Goal: Transaction & Acquisition: Purchase product/service

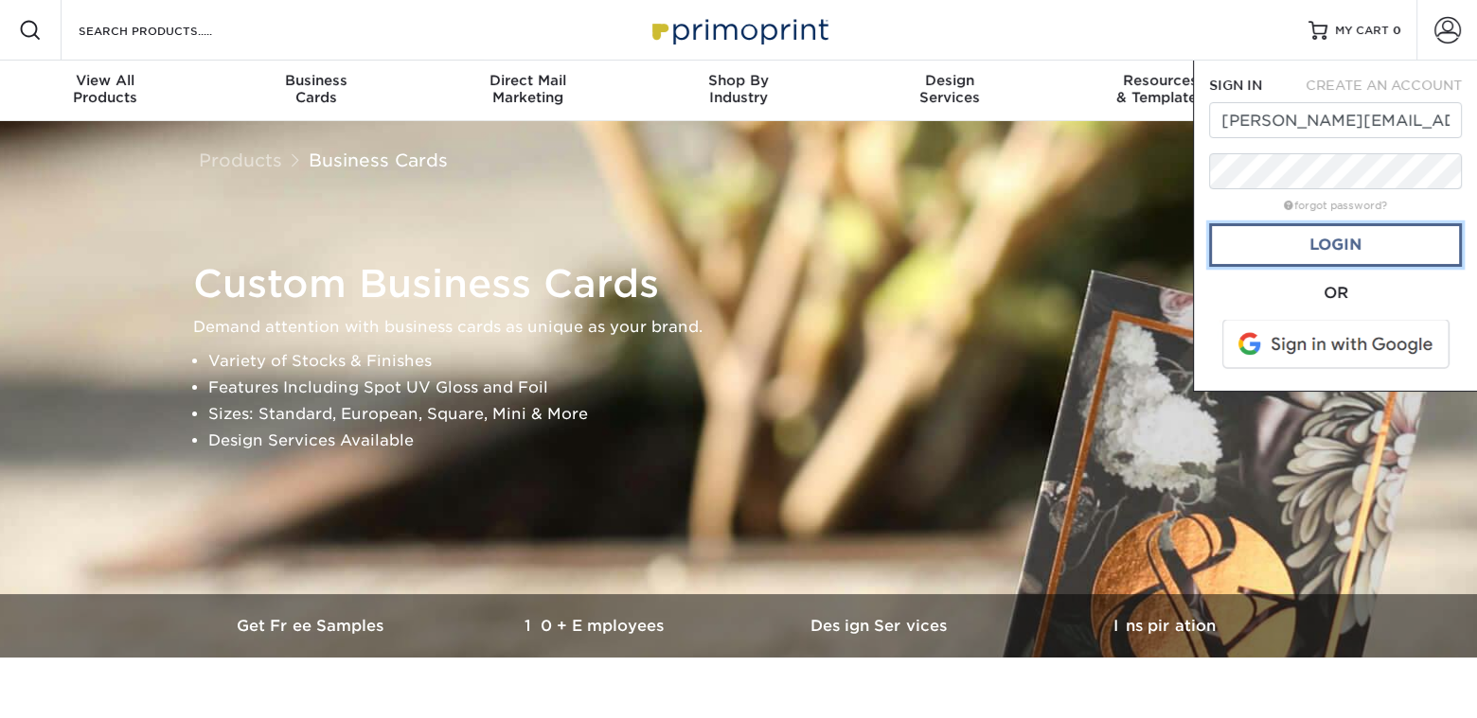
click at [1355, 248] on link "Login" at bounding box center [1335, 245] width 253 height 44
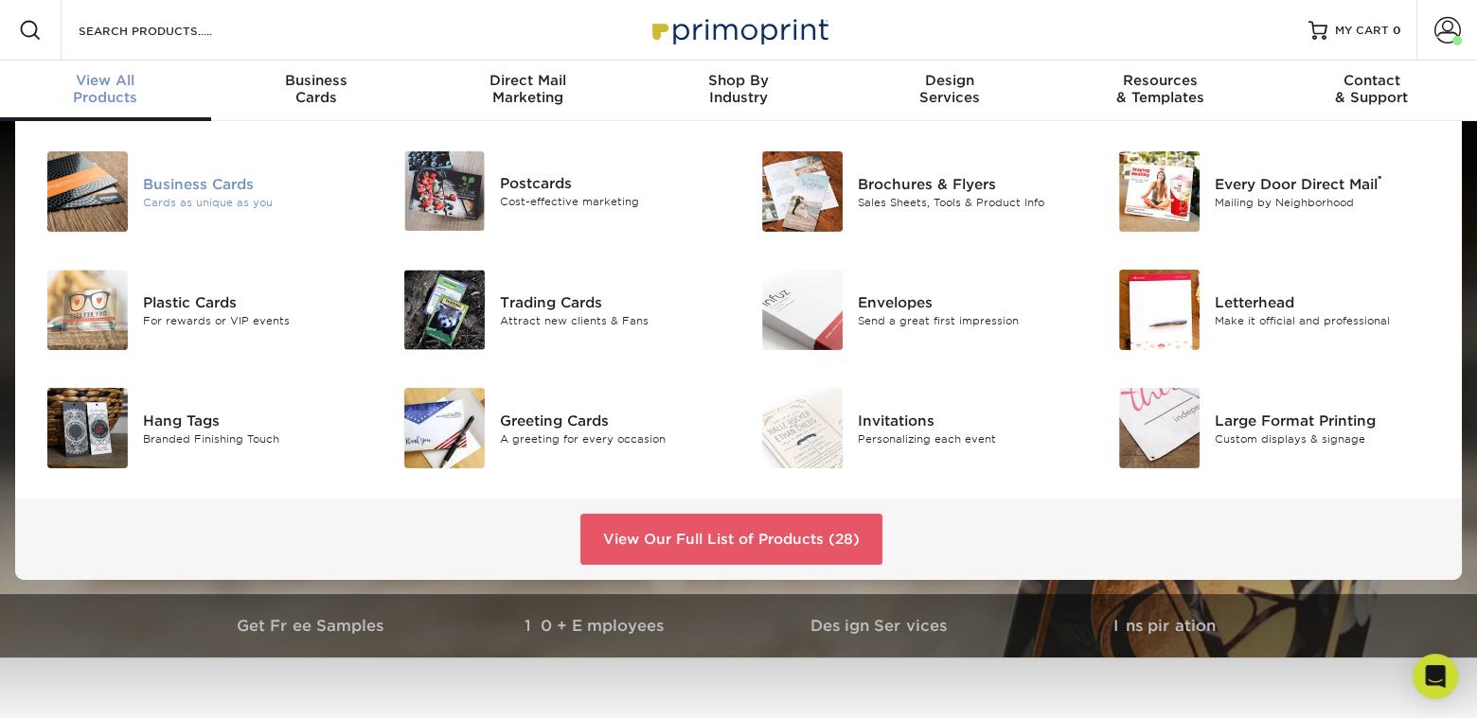
click at [98, 153] on img at bounding box center [87, 191] width 80 height 80
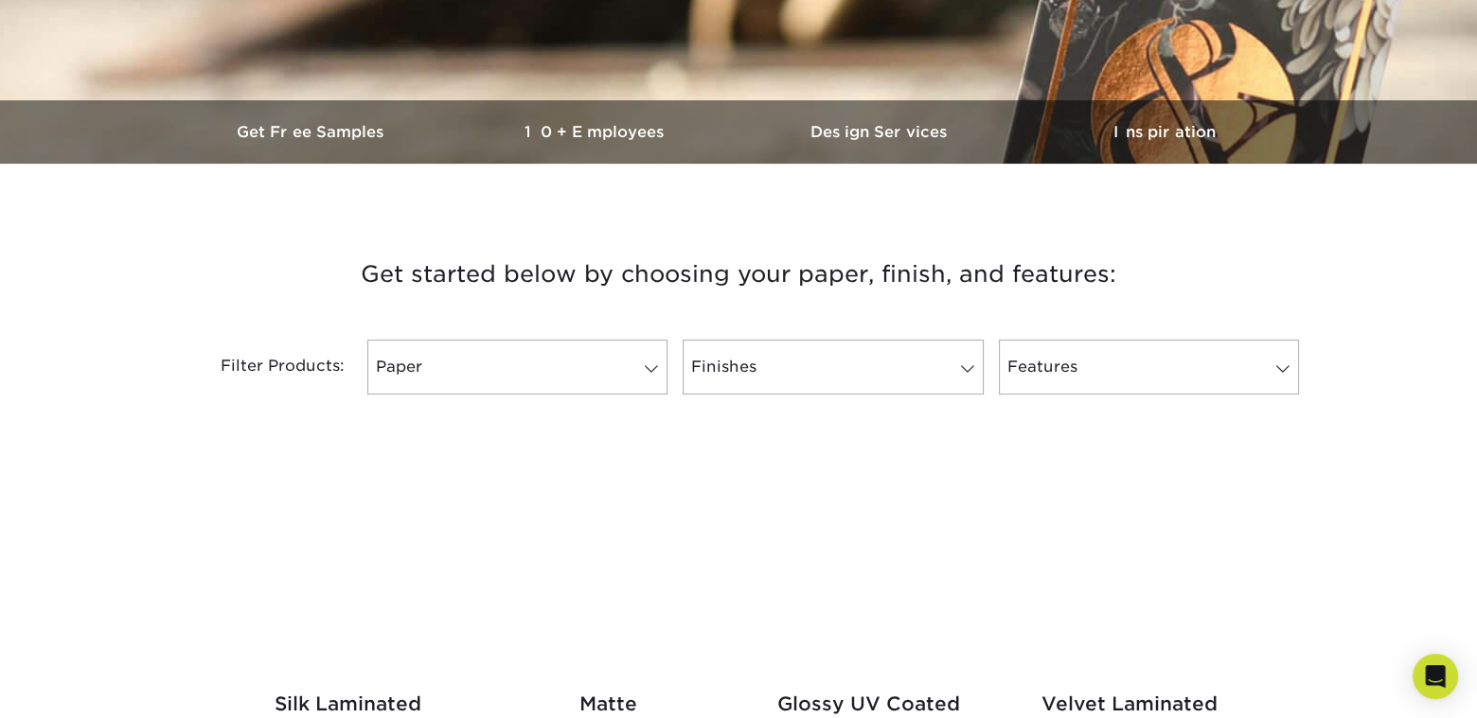
scroll to position [568, 0]
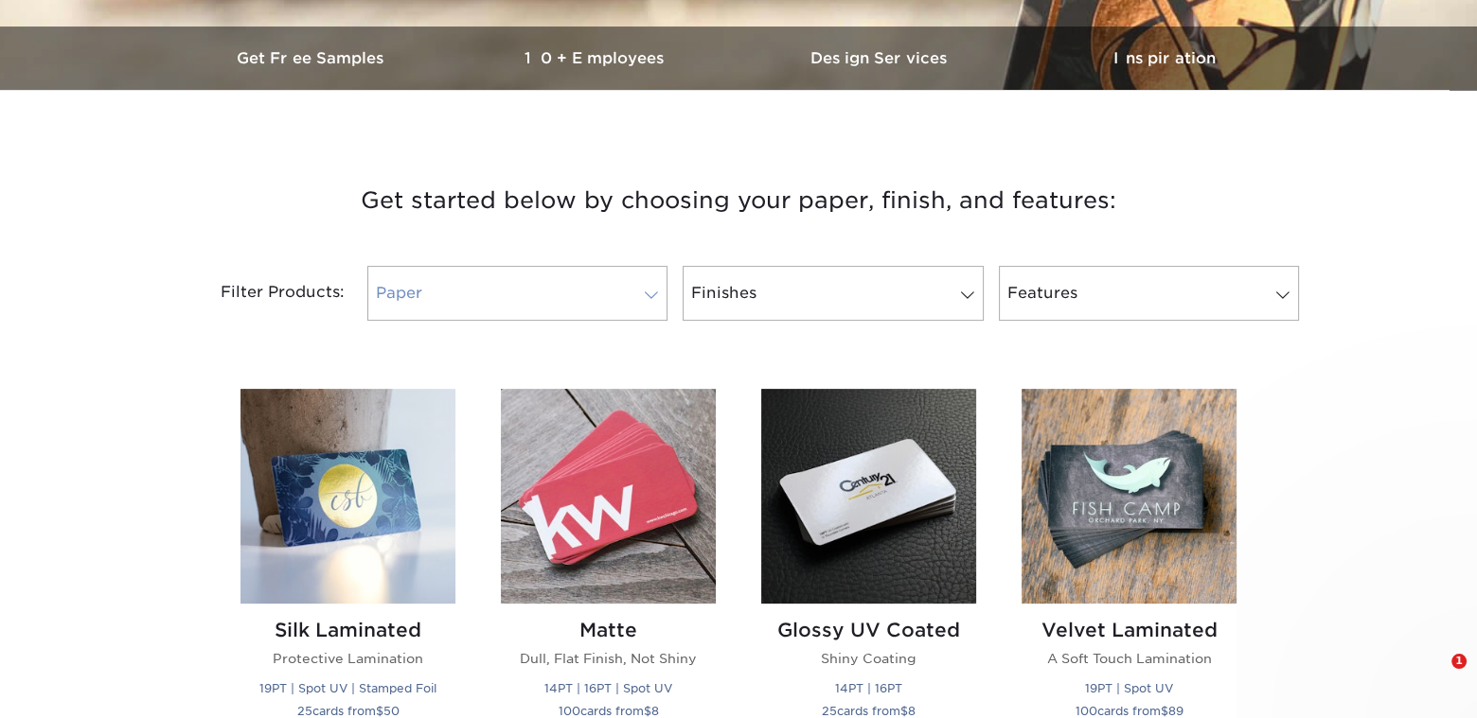
click at [638, 292] on span at bounding box center [651, 295] width 27 height 15
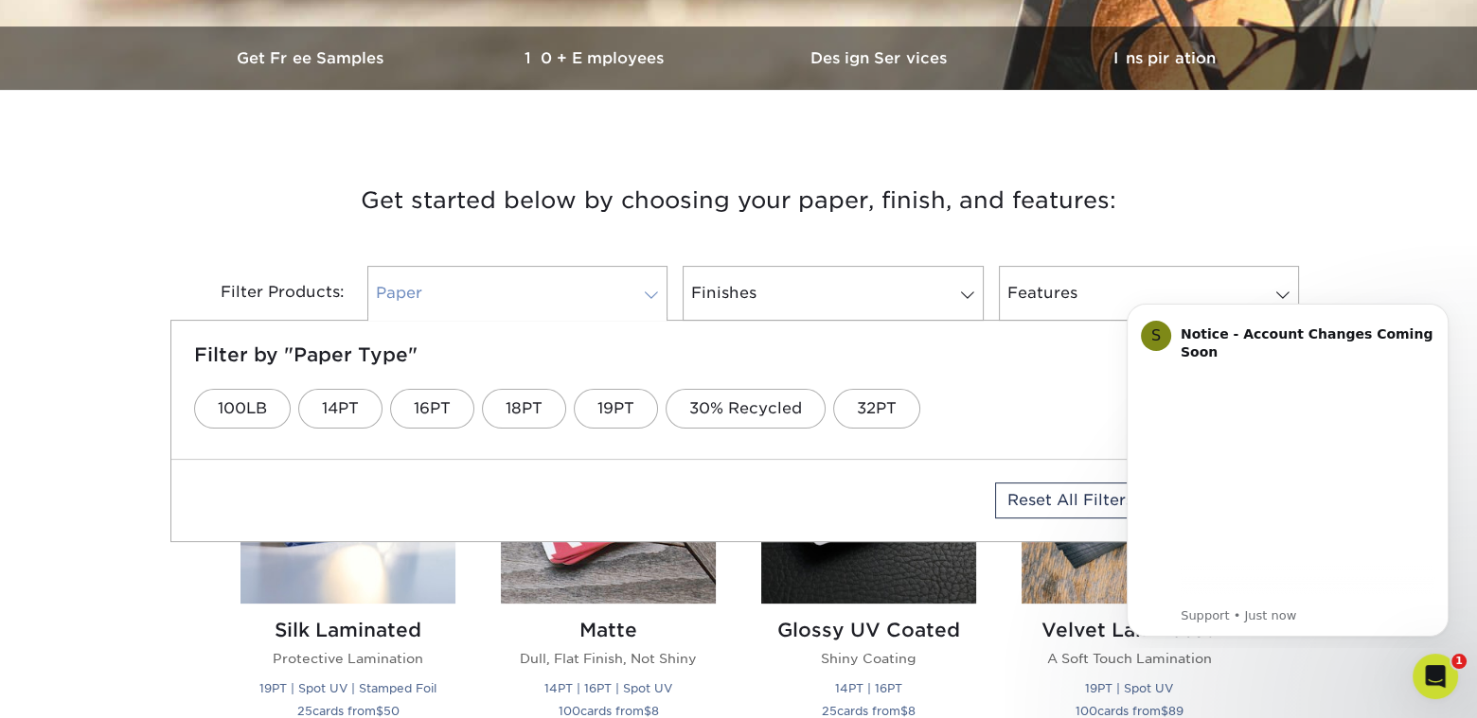
scroll to position [0, 0]
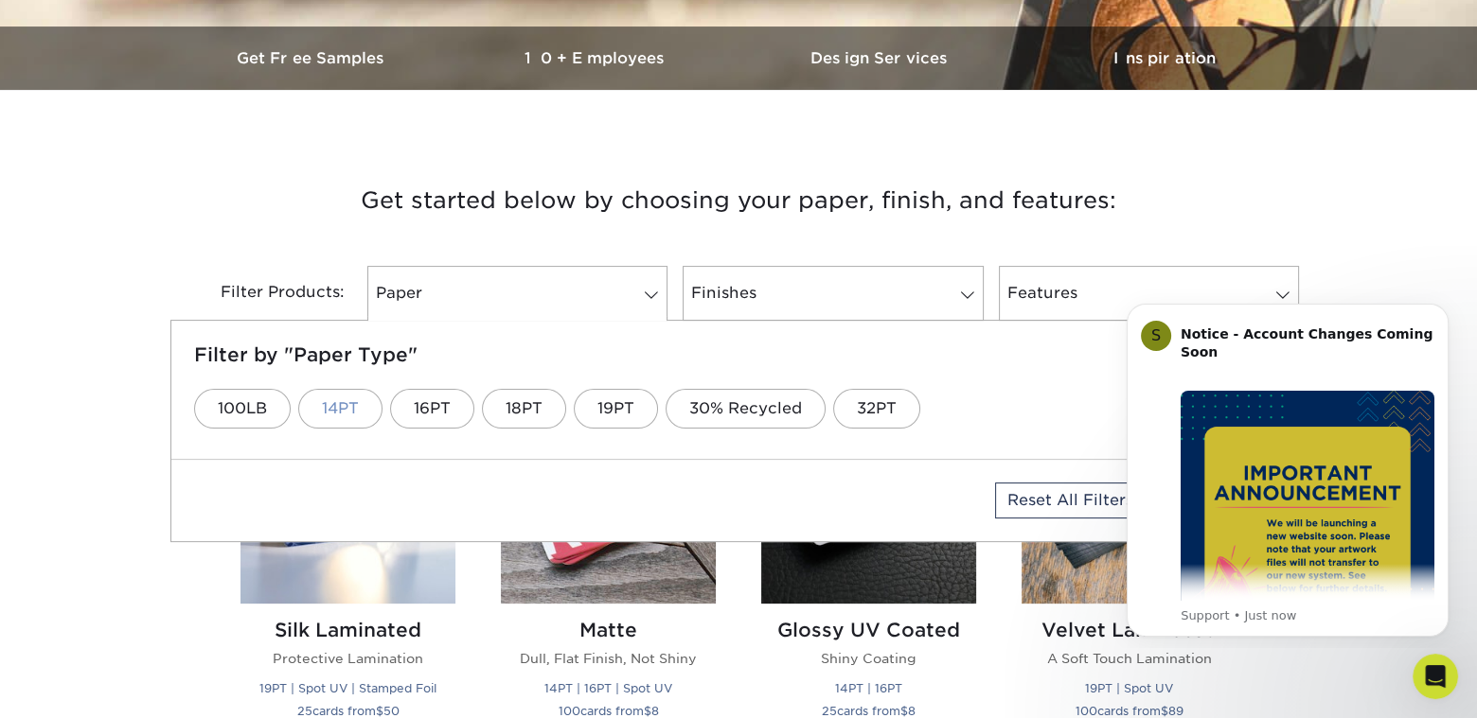
click at [331, 412] on link "14PT" at bounding box center [340, 409] width 84 height 40
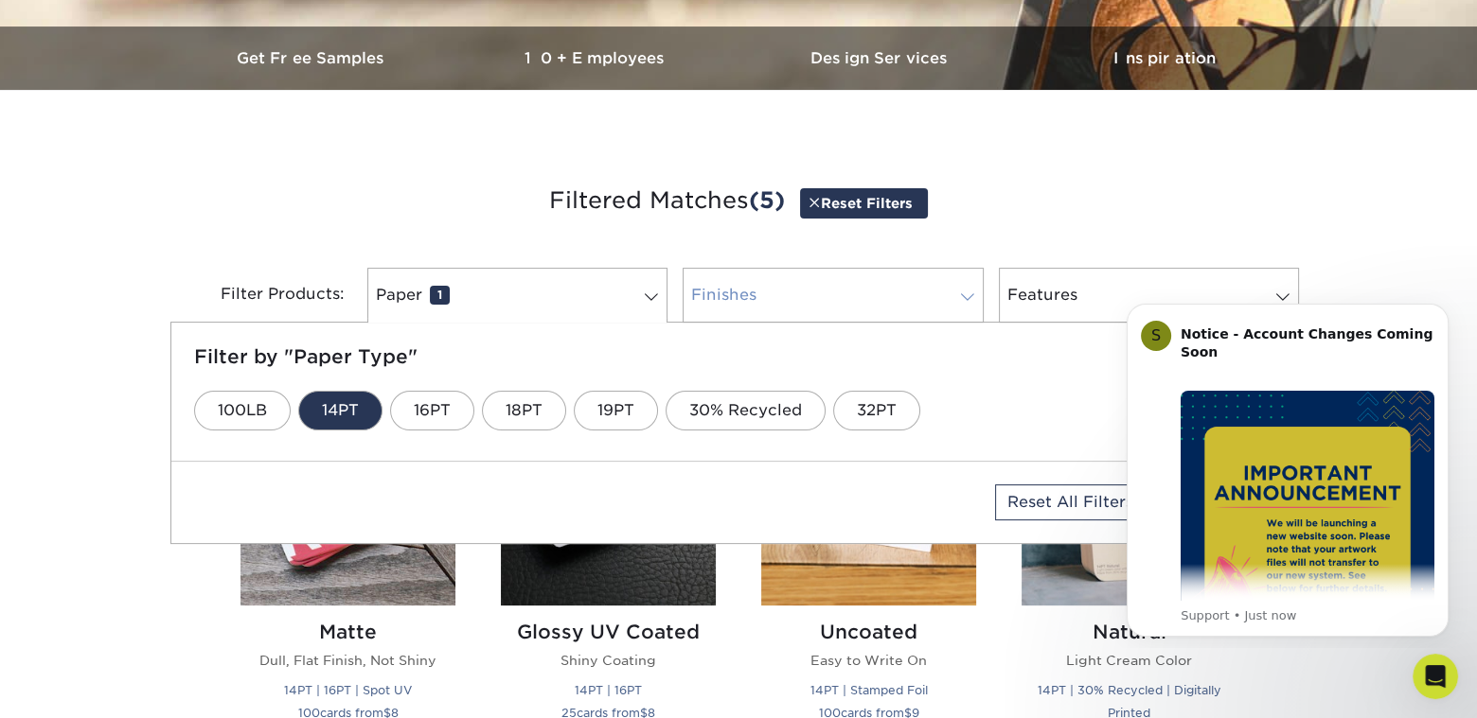
click at [936, 308] on link "Finishes 0" at bounding box center [832, 295] width 300 height 55
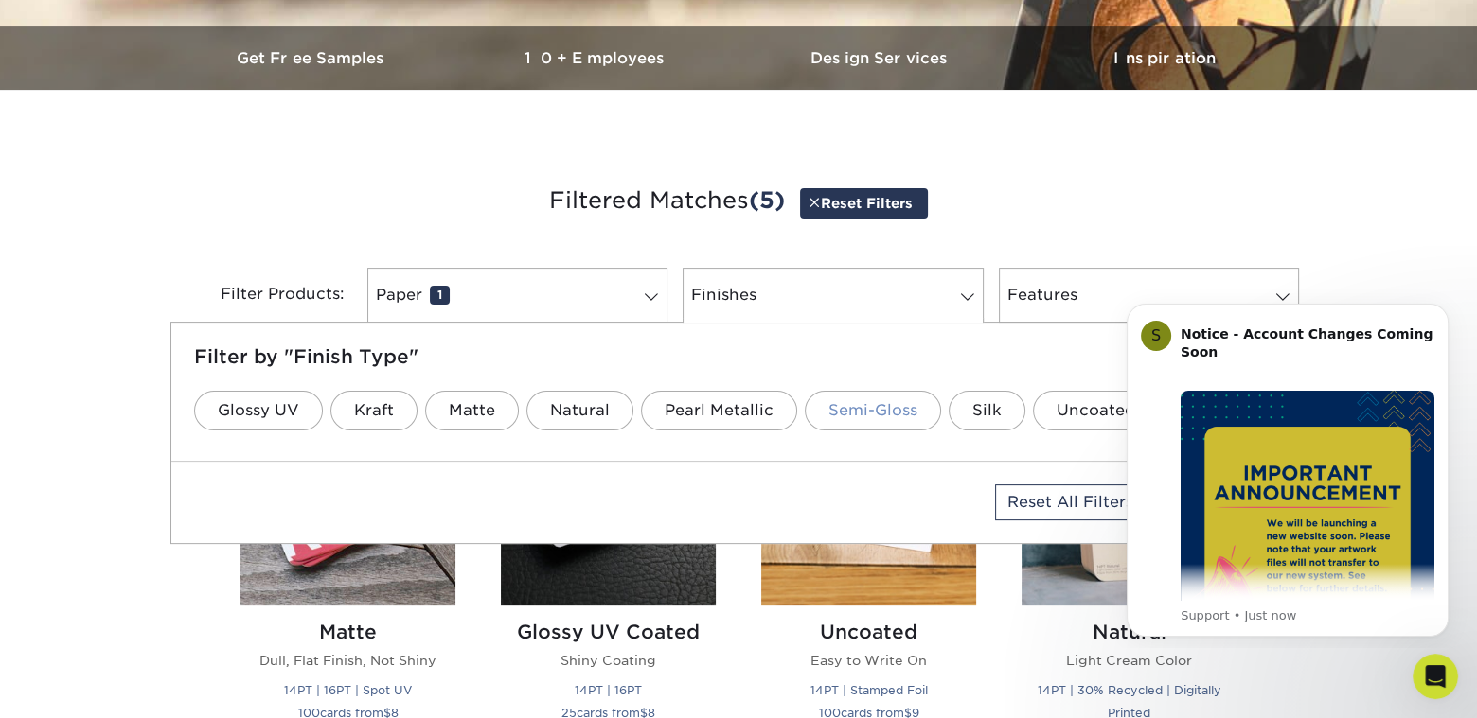
click at [902, 399] on link "Semi-Gloss" at bounding box center [873, 411] width 136 height 40
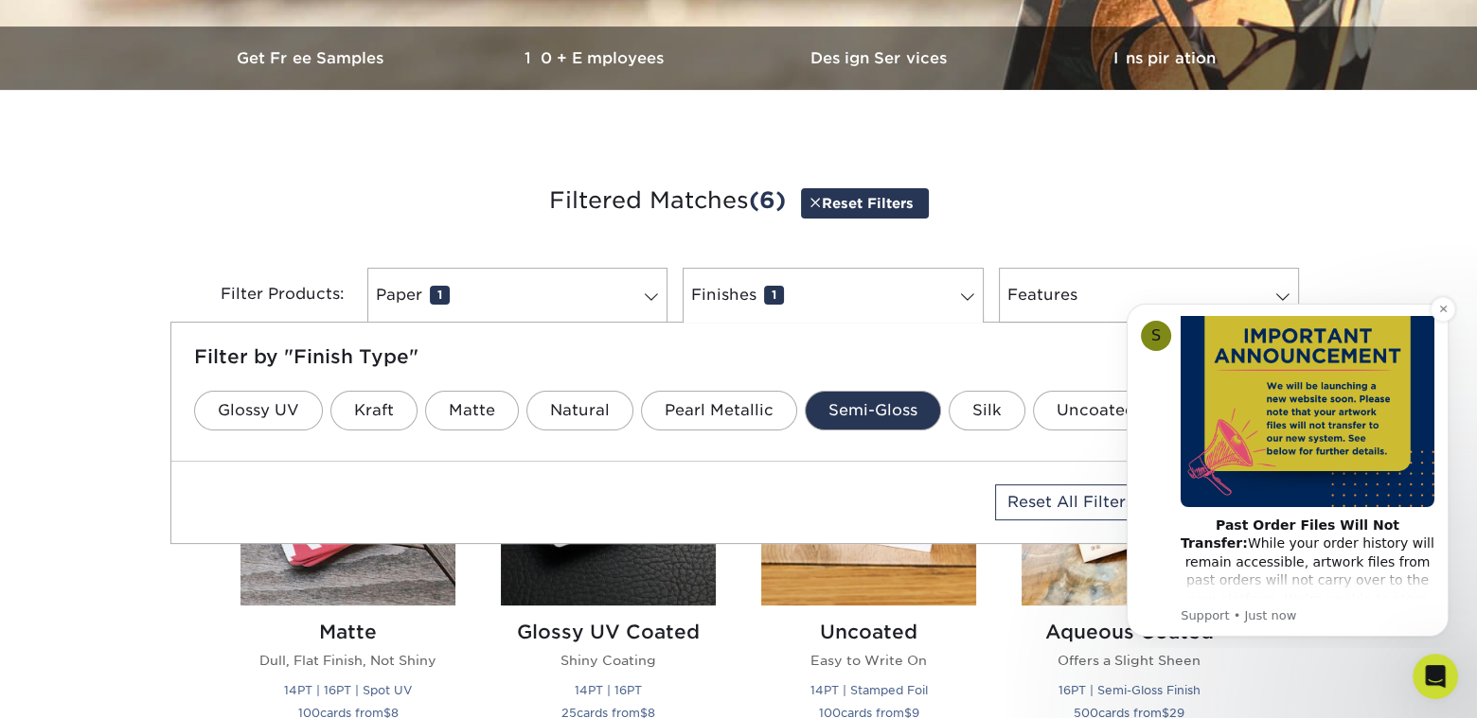
scroll to position [189, 0]
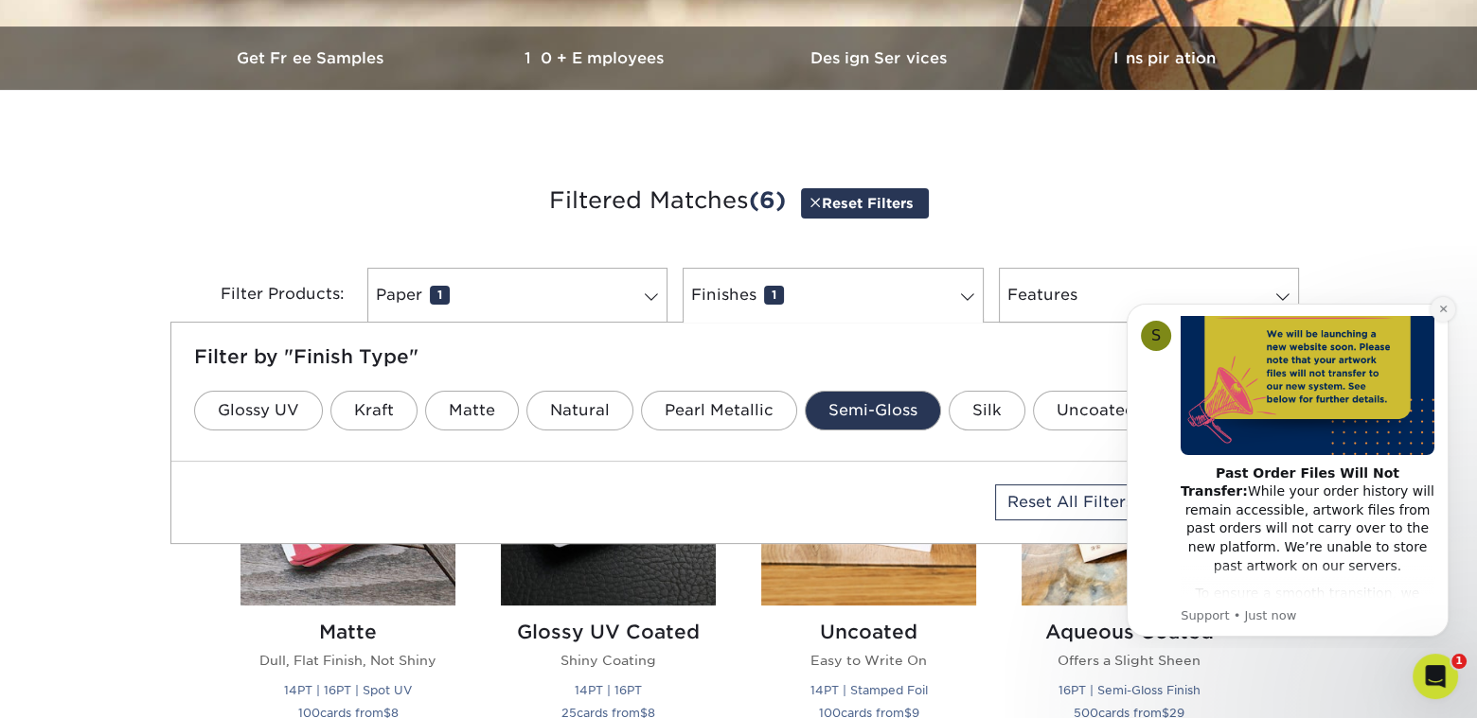
click at [1447, 311] on icon "Dismiss notification" at bounding box center [1443, 309] width 10 height 10
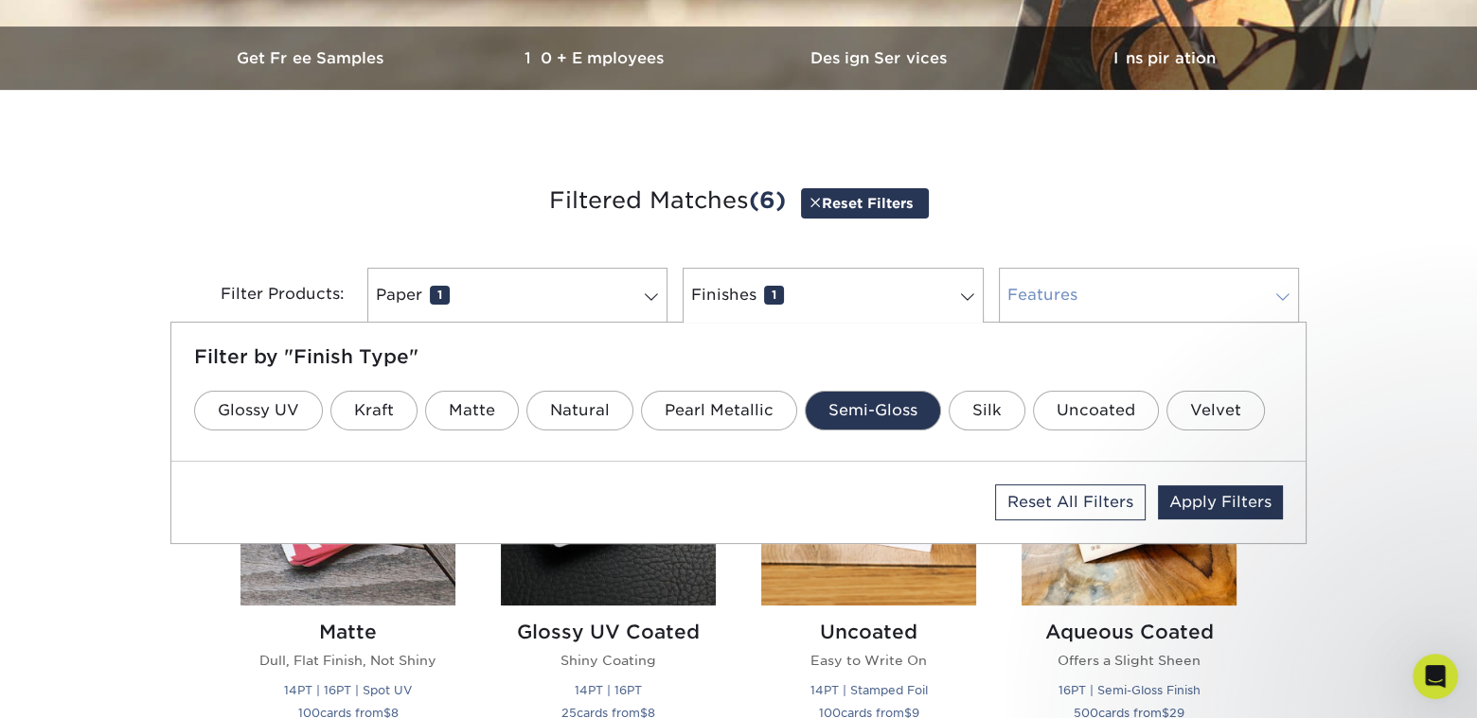
click at [1190, 292] on link "Features 0" at bounding box center [1149, 295] width 300 height 55
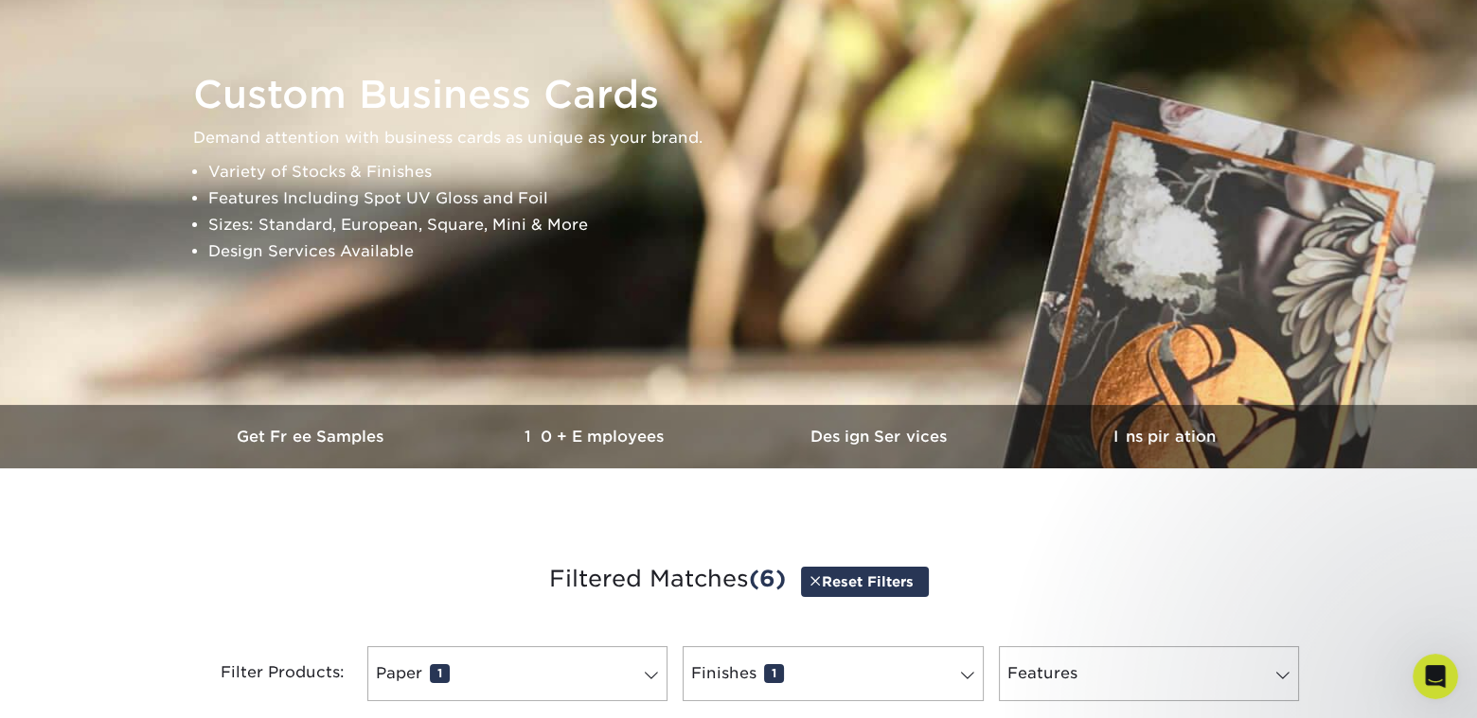
scroll to position [0, 0]
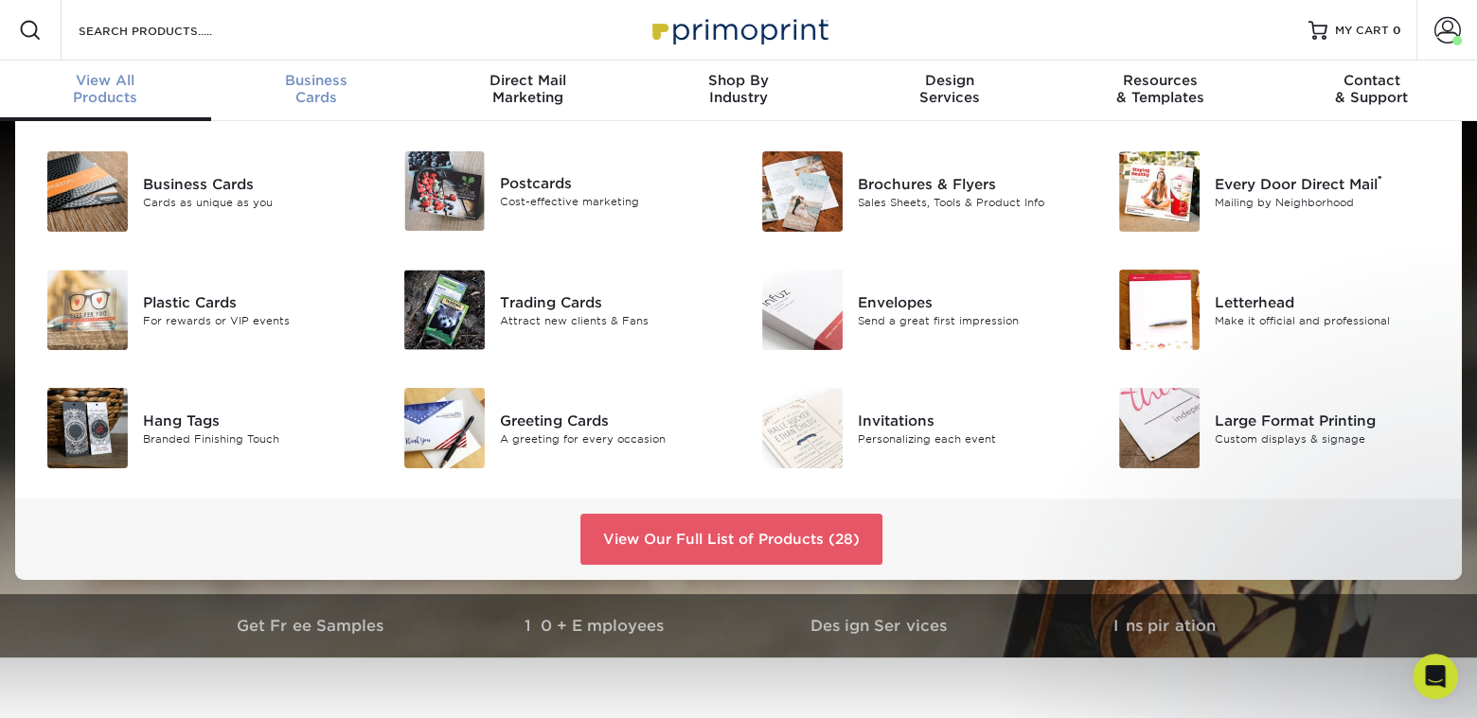
click at [318, 76] on span "Business" at bounding box center [316, 80] width 211 height 17
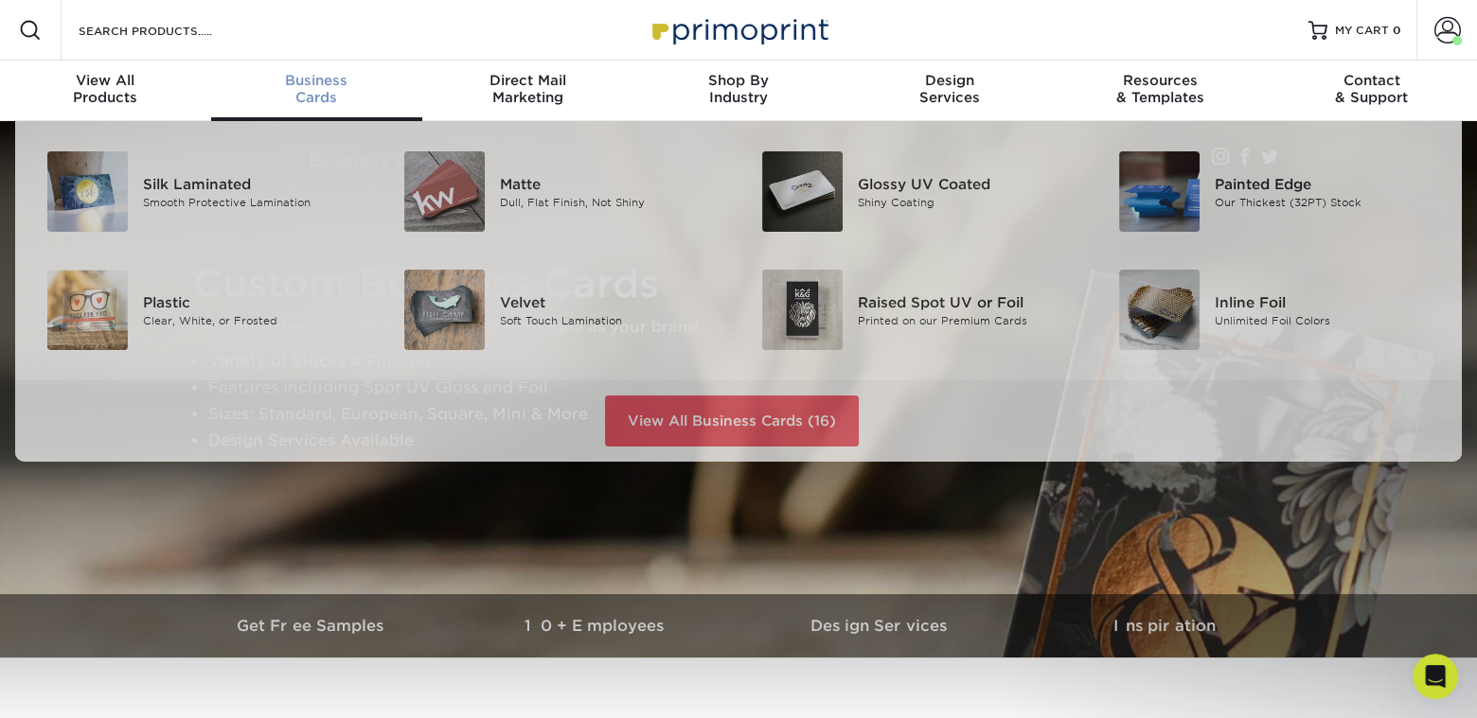
click at [305, 73] on span "Business" at bounding box center [316, 80] width 211 height 17
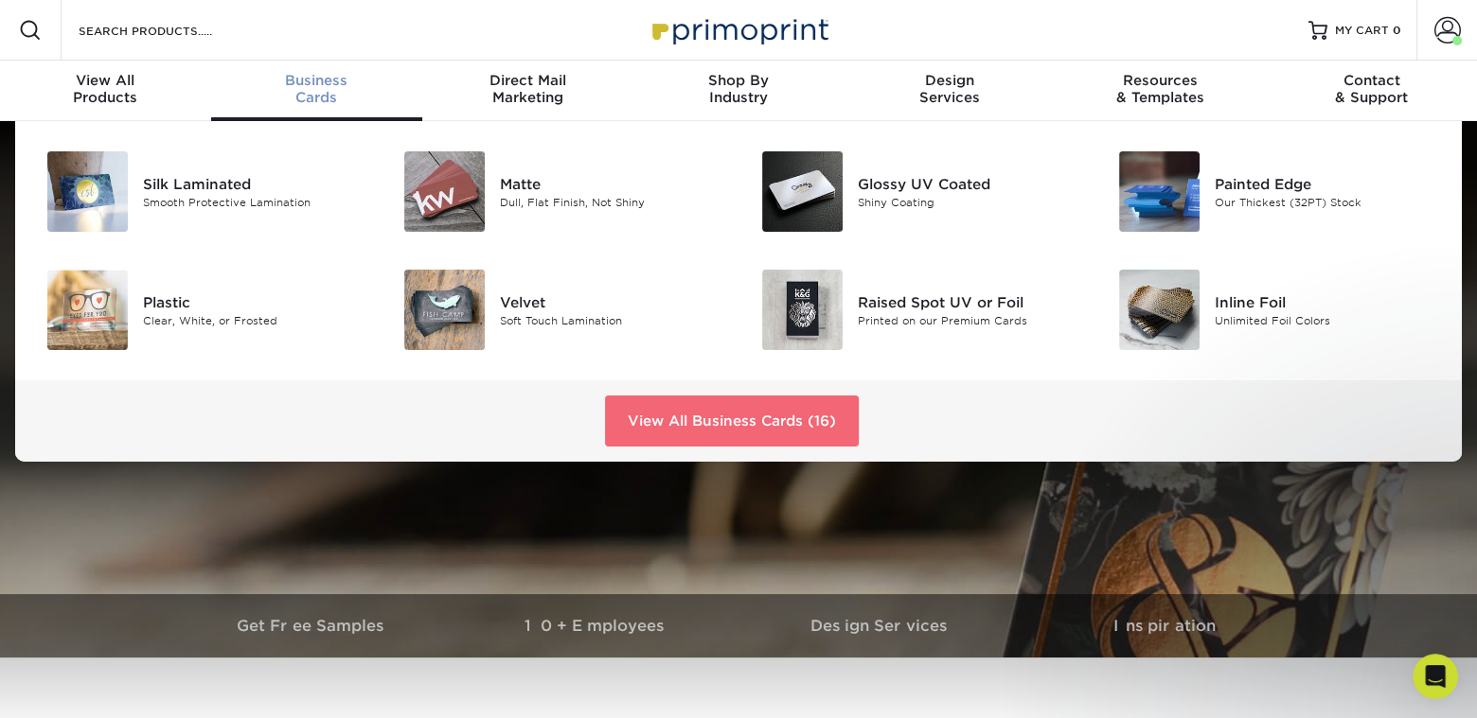
click at [637, 432] on link "View All Business Cards (16)" at bounding box center [732, 421] width 254 height 51
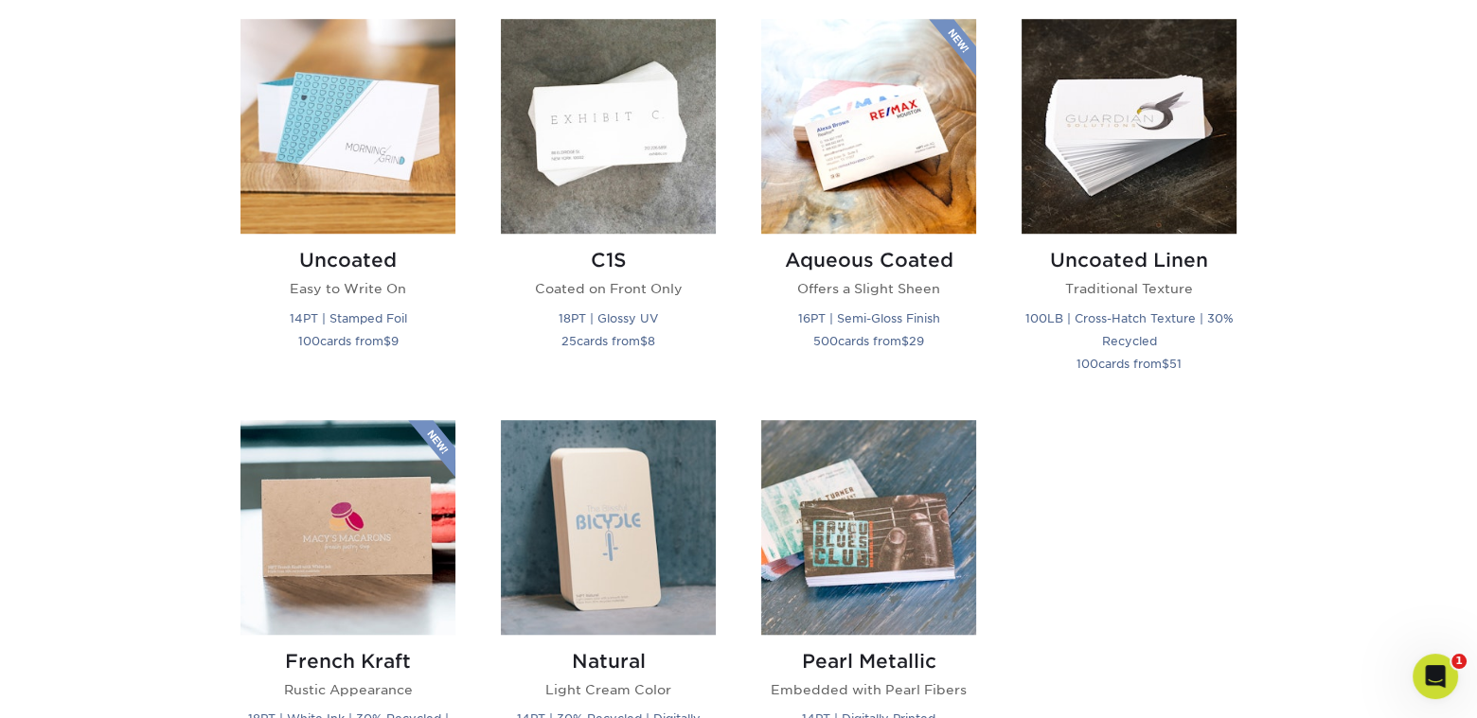
scroll to position [1704, 0]
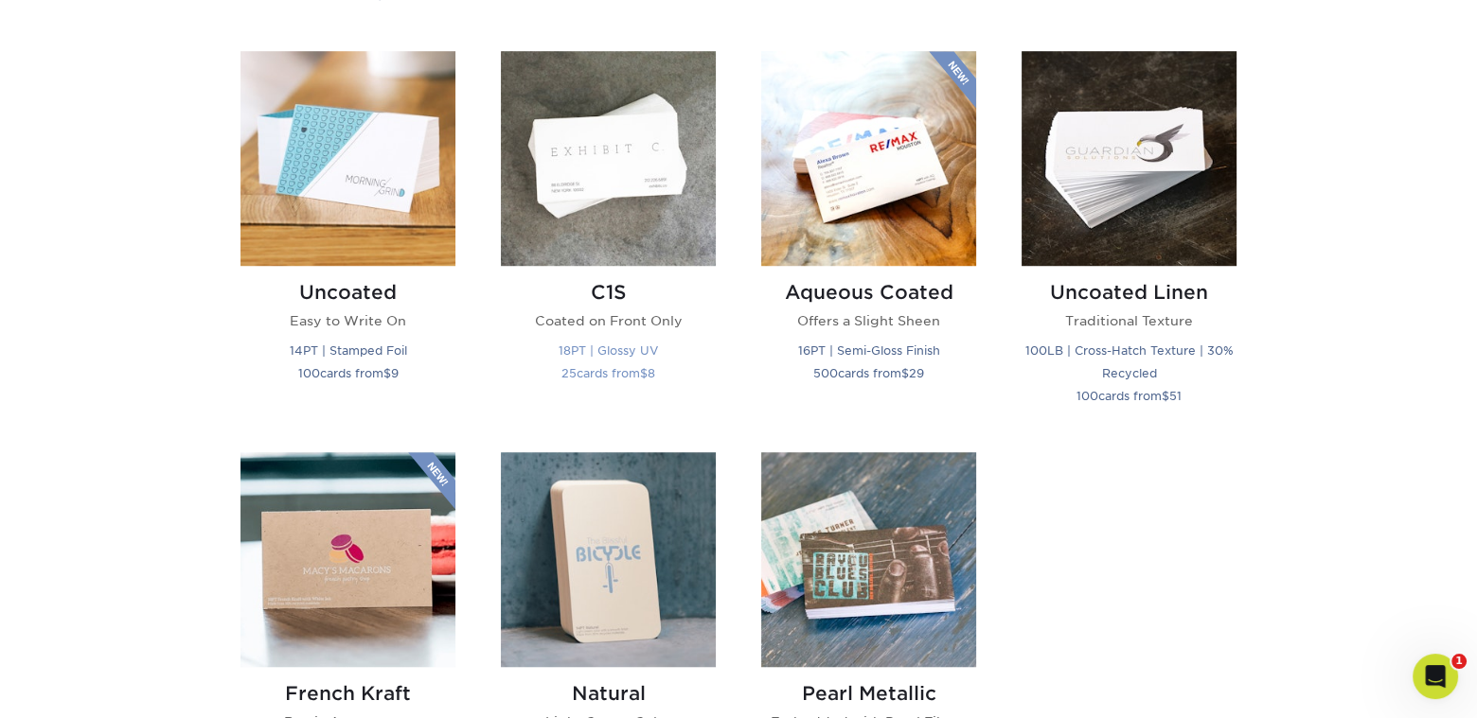
click at [611, 141] on img at bounding box center [608, 158] width 215 height 215
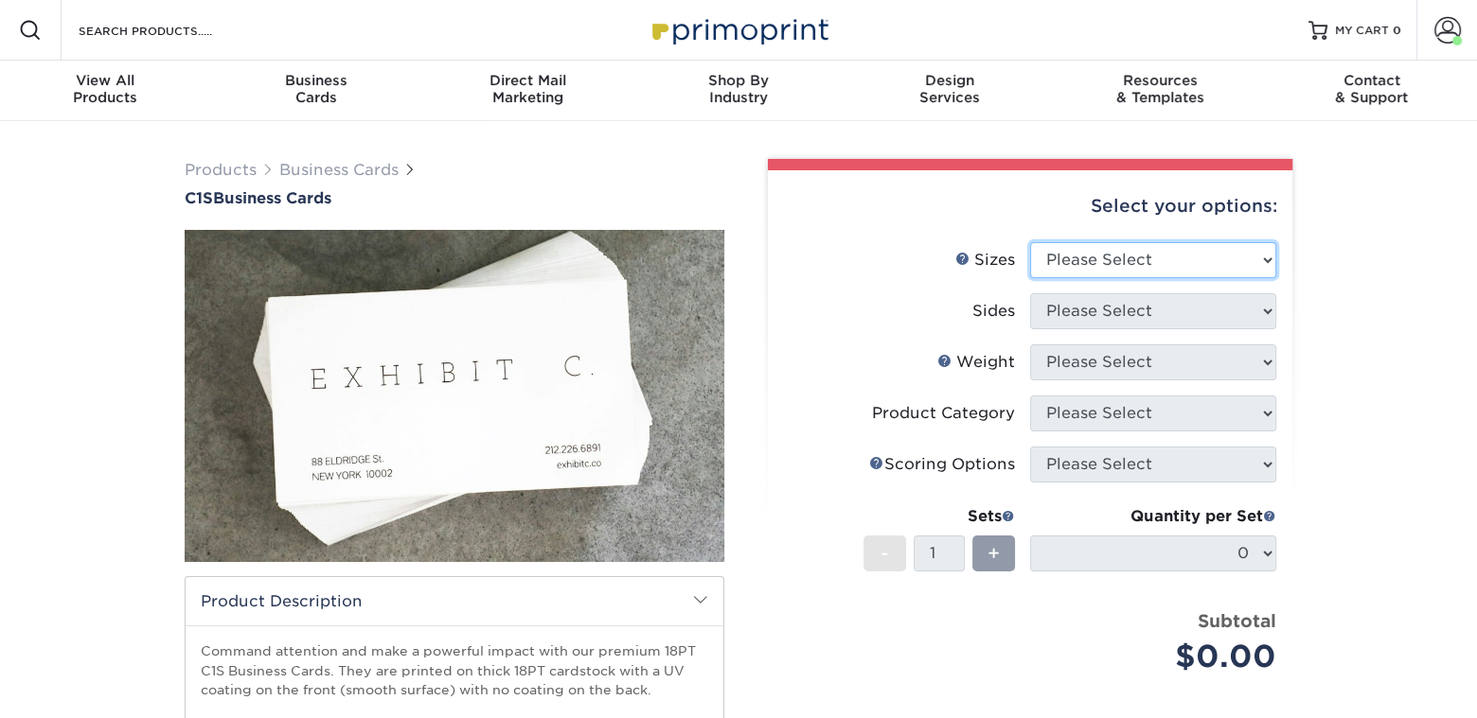
click at [1233, 258] on select "Please Select 2" x 3.5" - Standard 2.125" x 3.375" - European 2.5" x 2.5" - Squ…" at bounding box center [1153, 260] width 246 height 36
click at [1391, 336] on div "Products Business Cards C1S Business Cards" at bounding box center [738, 596] width 1477 height 950
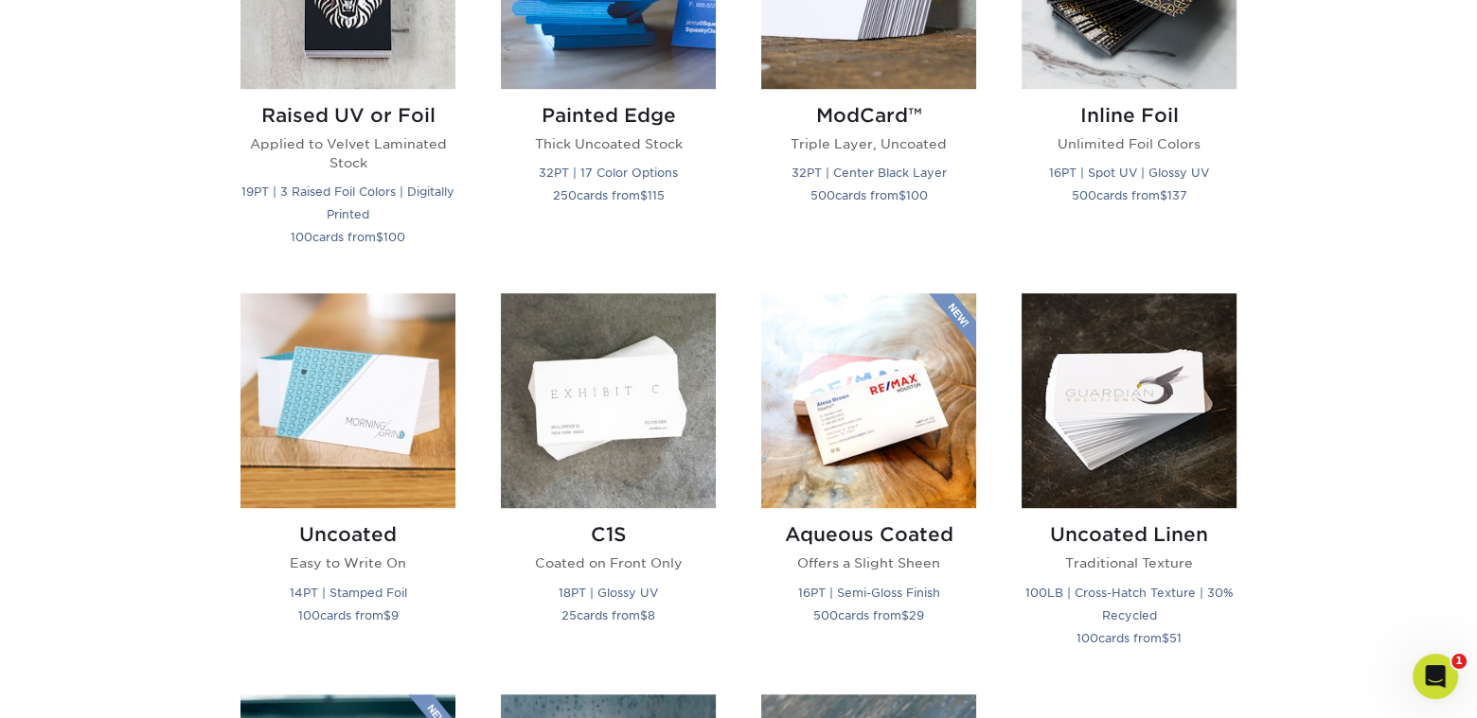
scroll to position [1514, 0]
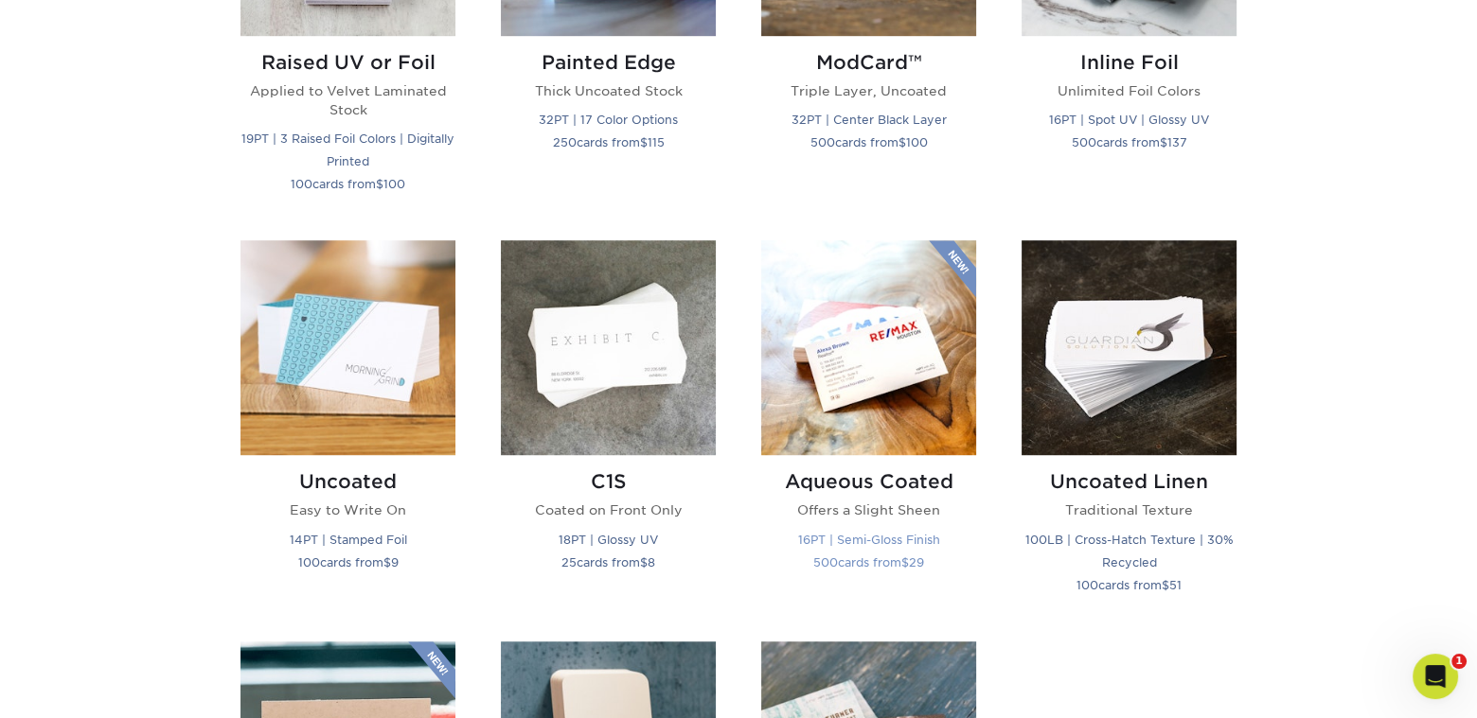
click at [884, 343] on img at bounding box center [868, 347] width 215 height 215
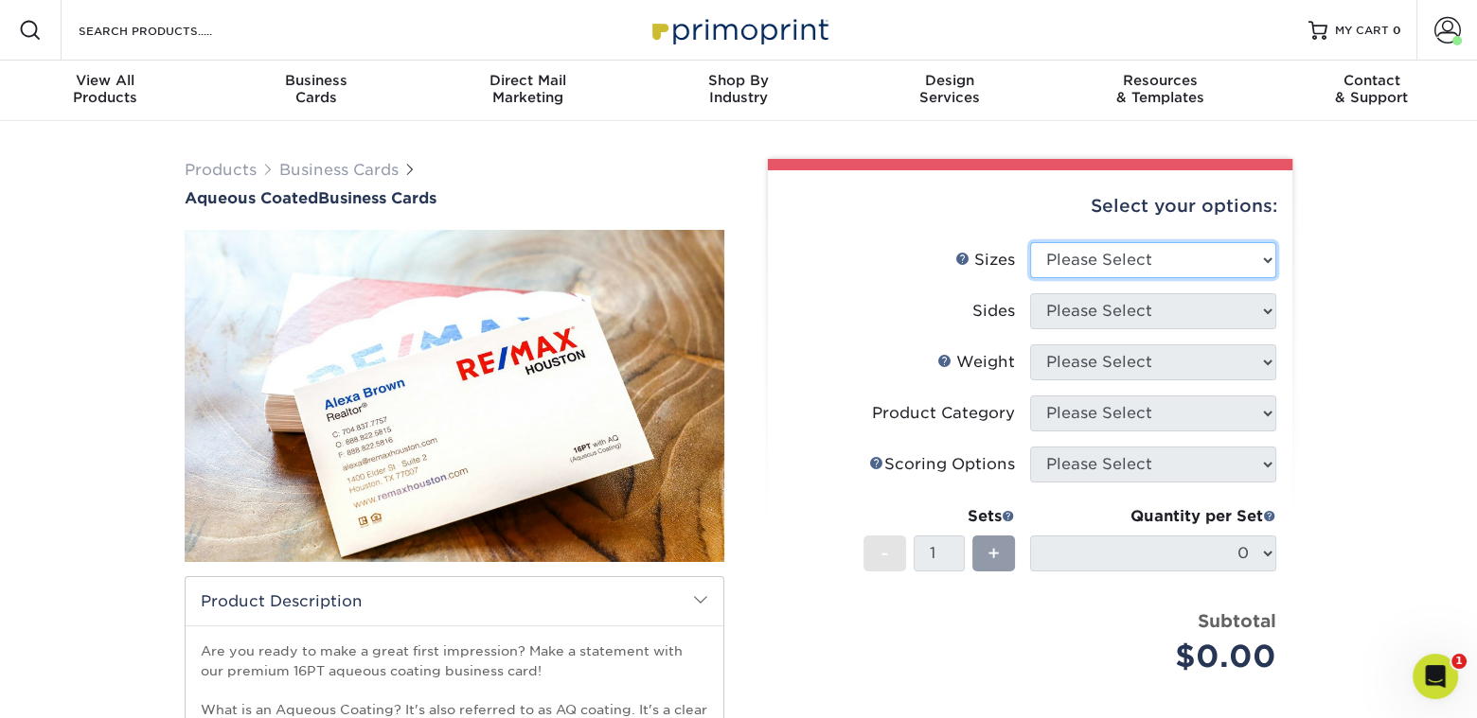
click at [1187, 263] on select "Please Select 1.5" x 3.5" - Mini 1.75" x 3.5" - Mini 2" x 3" - Mini 2" x 3.5" -…" at bounding box center [1153, 260] width 246 height 36
select select "1.75x3.50"
click at [1030, 242] on select "Please Select 1.5" x 3.5" - Mini 1.75" x 3.5" - Mini 2" x 3" - Mini 2" x 3.5" -…" at bounding box center [1153, 260] width 246 height 36
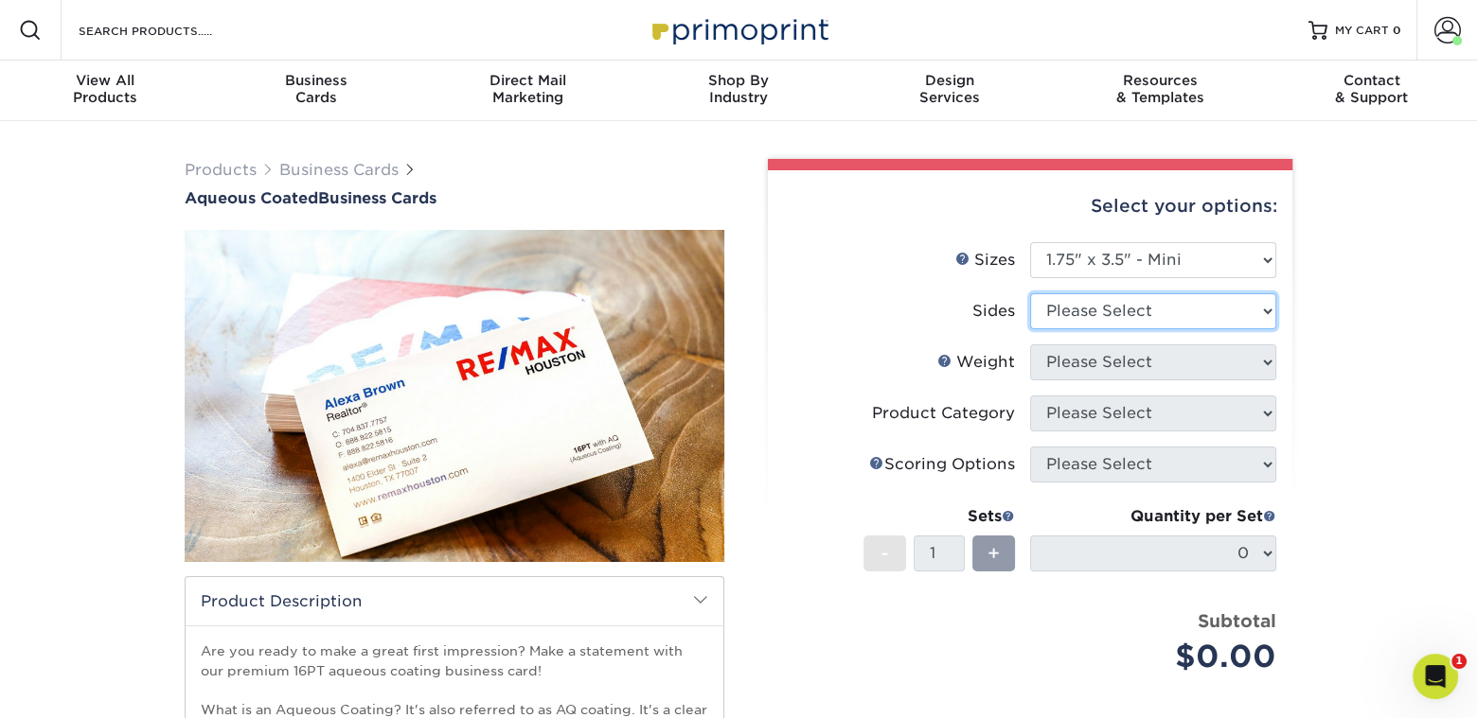
click at [1211, 309] on select "Please Select Print Both Sides Print Front Only" at bounding box center [1153, 311] width 246 height 36
select select "13abbda7-1d64-4f25-8bb2-c179b224825d"
click at [1030, 293] on select "Please Select Print Both Sides Print Front Only" at bounding box center [1153, 311] width 246 height 36
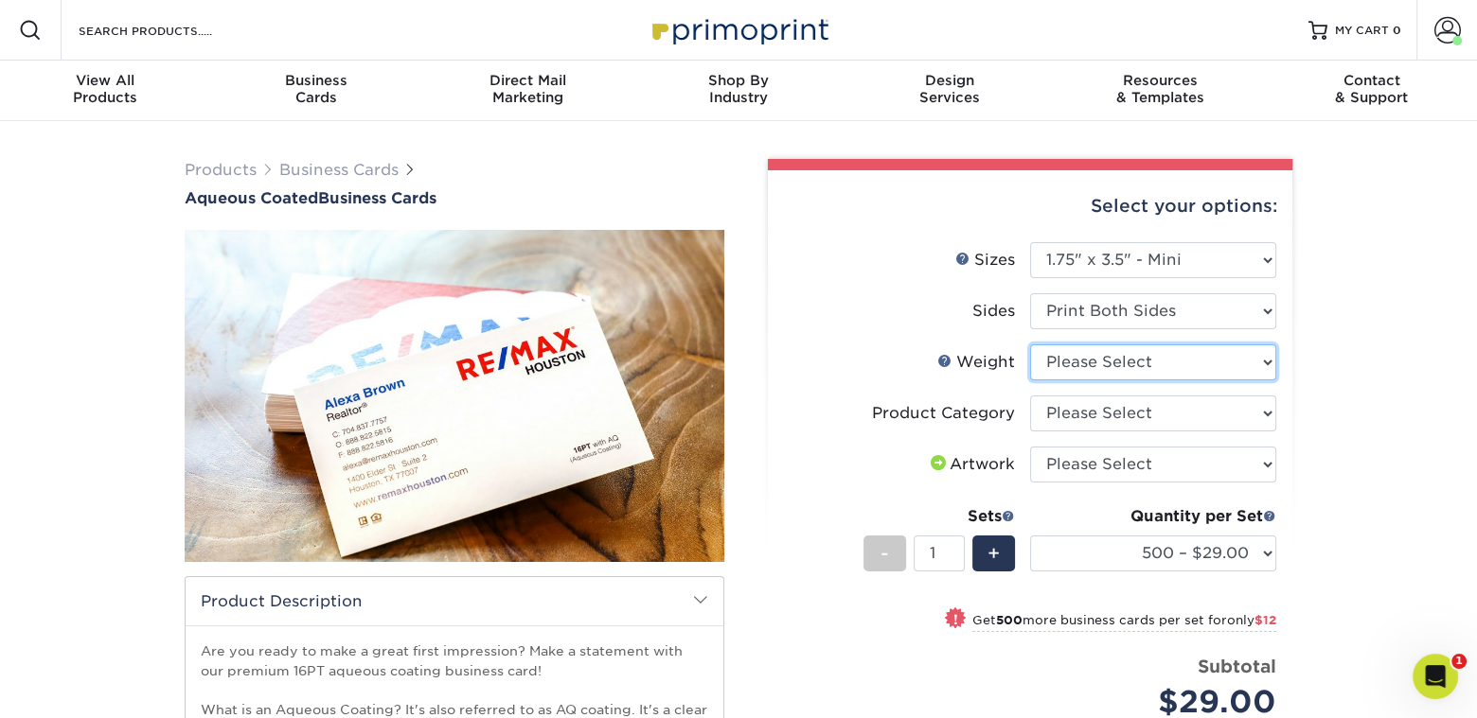
click at [1245, 354] on select "Please Select 16PT" at bounding box center [1153, 363] width 246 height 36
select select "16PT"
click at [1030, 345] on select "Please Select 16PT" at bounding box center [1153, 363] width 246 height 36
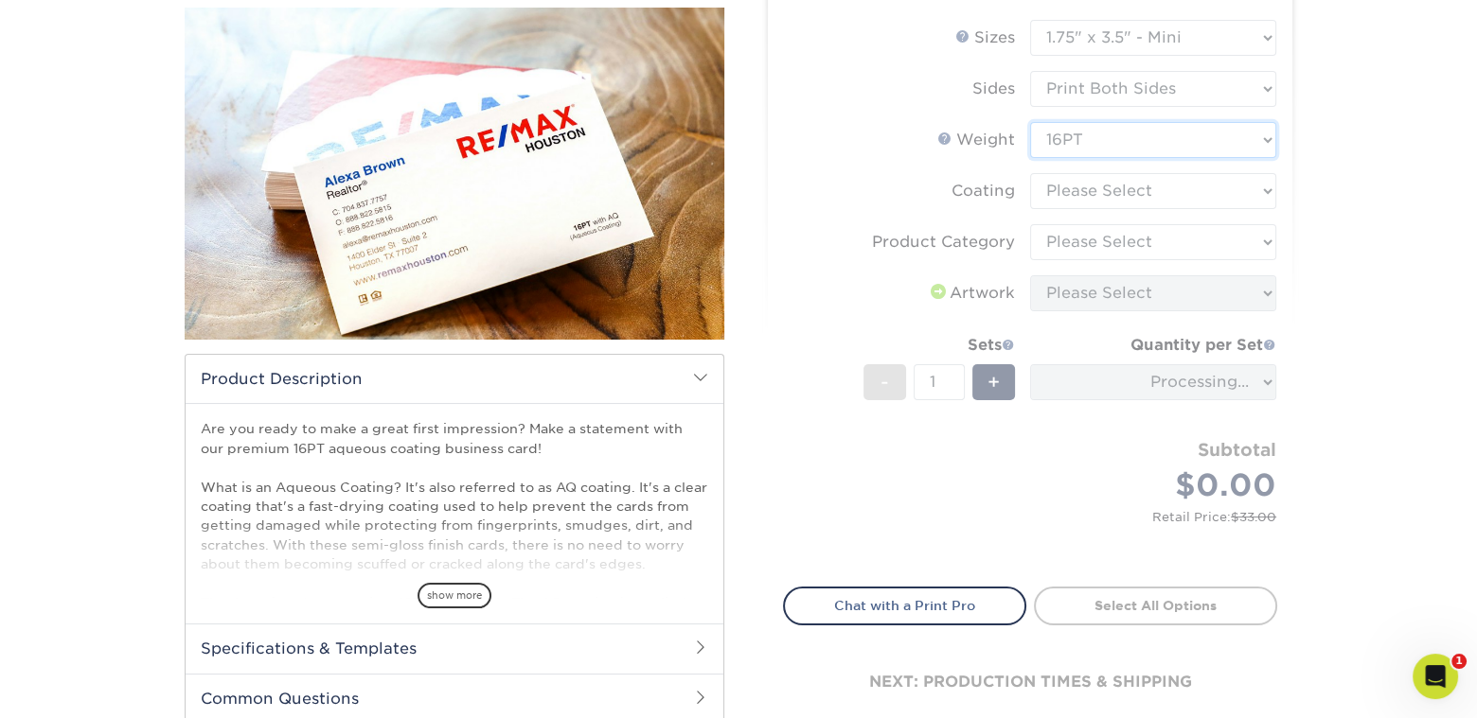
scroll to position [189, 0]
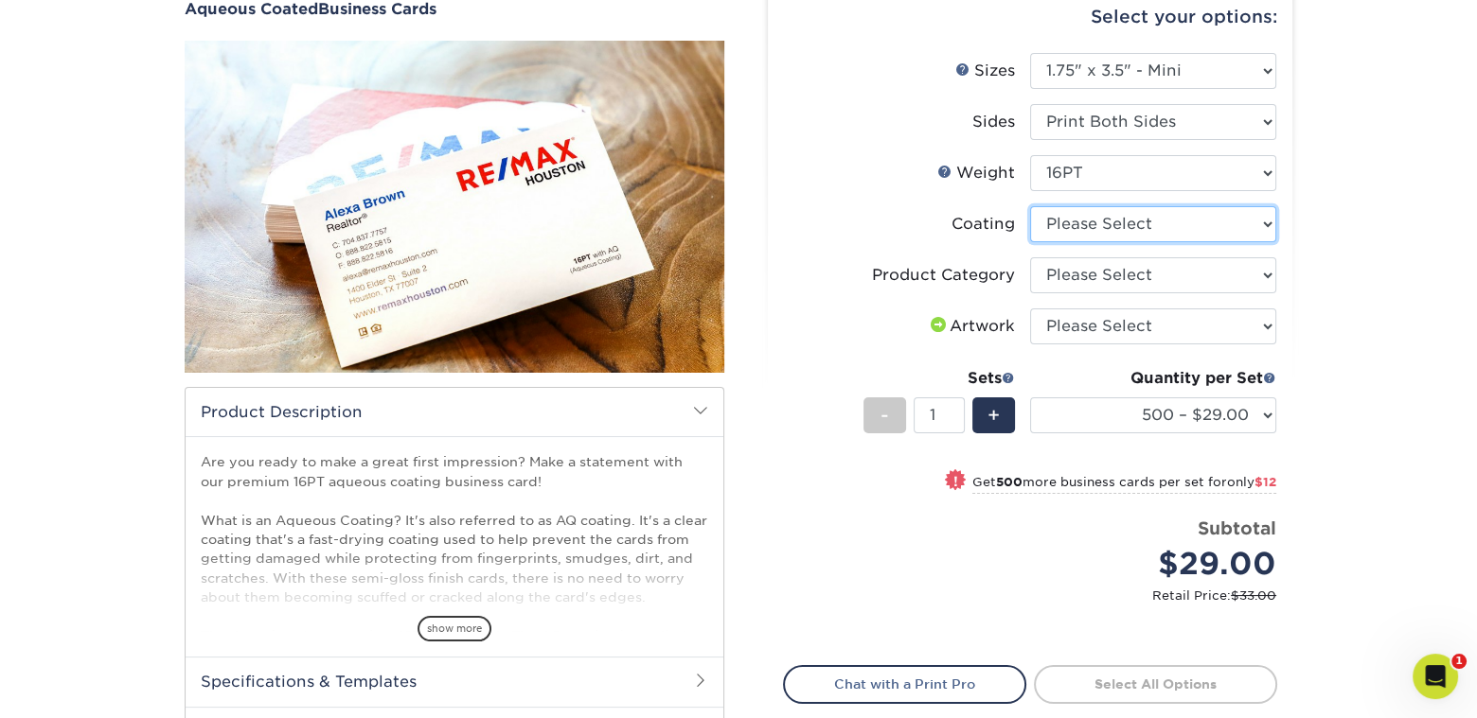
click at [1246, 214] on select at bounding box center [1153, 224] width 246 height 36
select select "d41dab50-ff65-4f4f-bb17-2afe4d36ae33"
click at [1030, 206] on select at bounding box center [1153, 224] width 246 height 36
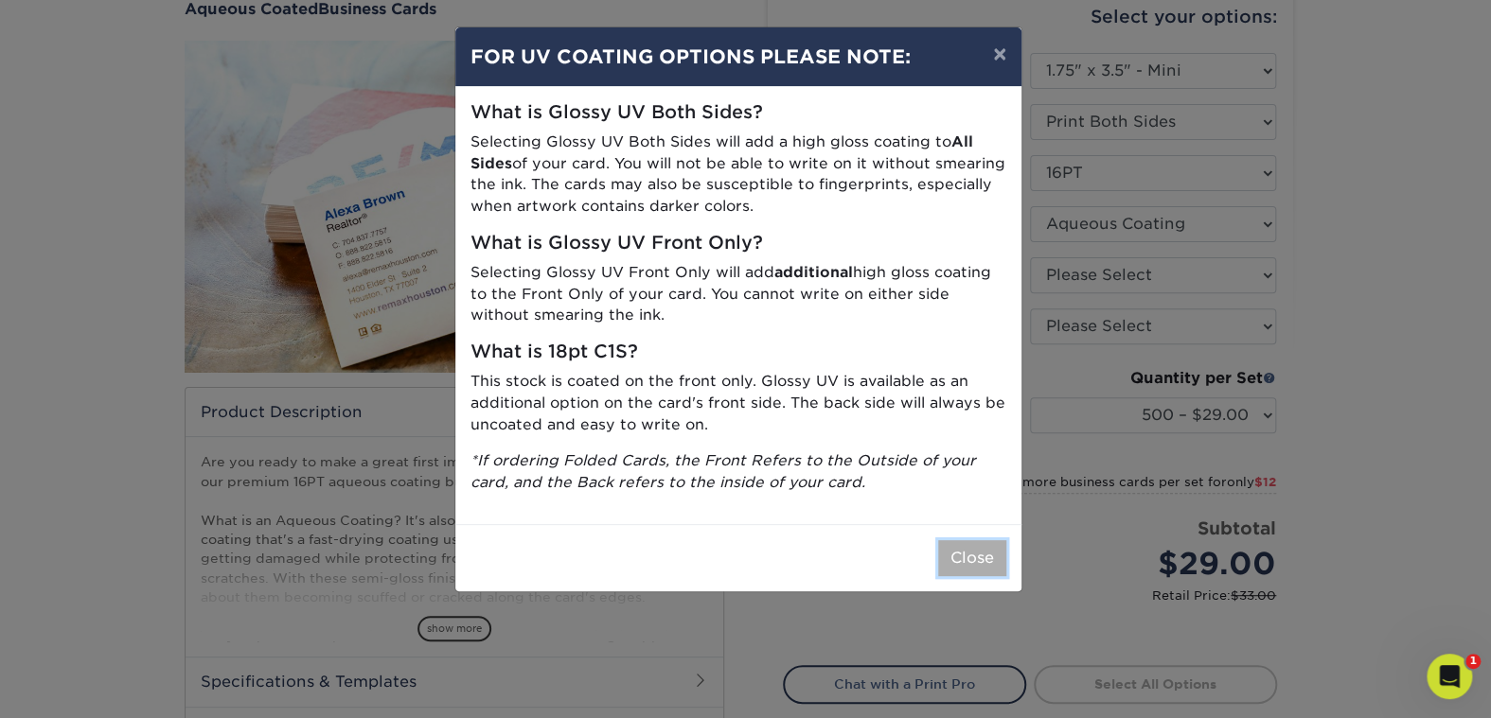
click at [973, 540] on button "Close" at bounding box center [972, 558] width 68 height 36
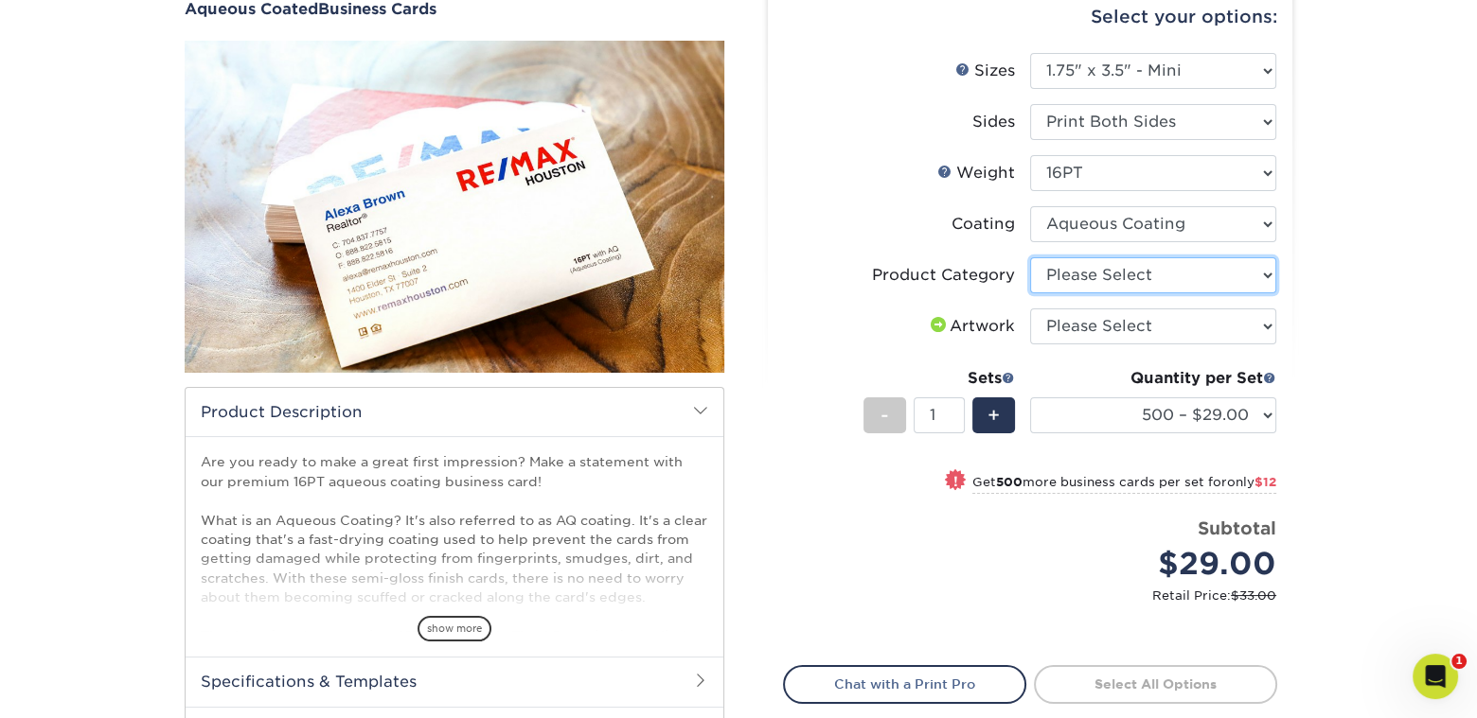
click at [1235, 278] on select "Please Select Business Cards" at bounding box center [1153, 275] width 246 height 36
select select "3b5148f1-0588-4f88-a218-97bcfdce65c1"
click at [1030, 257] on select "Please Select Business Cards" at bounding box center [1153, 275] width 246 height 36
click at [1233, 316] on select "Please Select I will upload files I need a design - $100" at bounding box center [1153, 327] width 246 height 36
select select "upload"
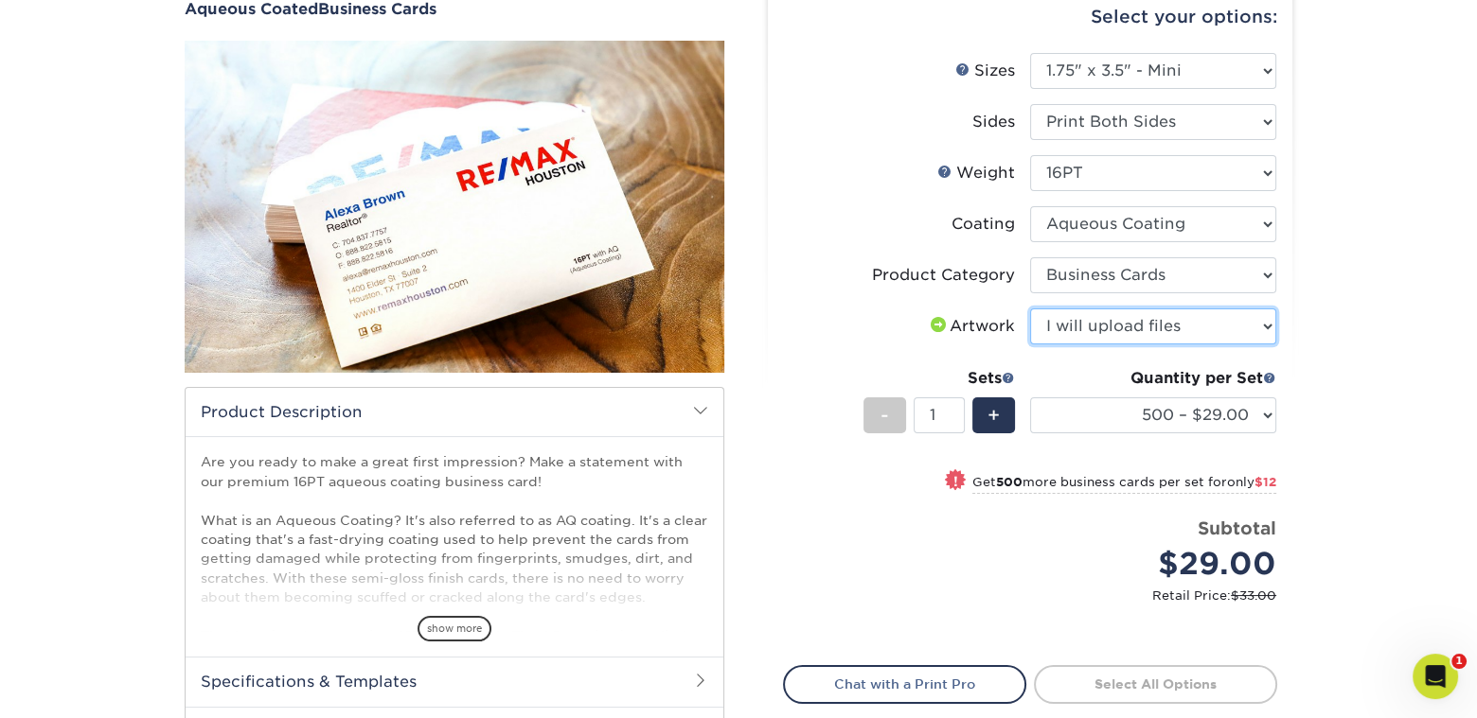
click at [1030, 309] on select "Please Select I will upload files I need a design - $100" at bounding box center [1153, 327] width 246 height 36
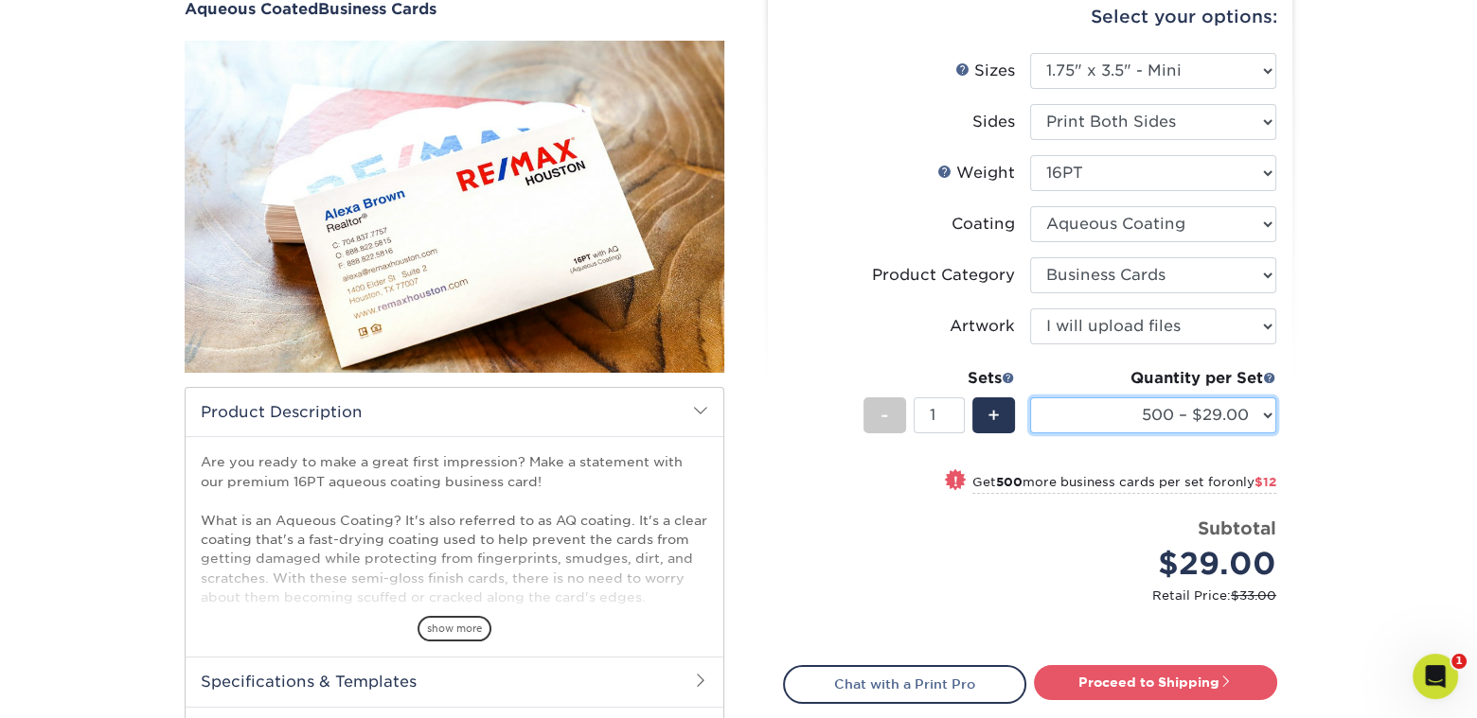
click at [1231, 409] on select "500 – $29.00 1000 – $41.00 2500 – $88.00 5000 – $124.00 10000 – $218.00 15000 –…" at bounding box center [1153, 416] width 246 height 36
click at [1348, 387] on div "Products Business Cards Aqueous Coated Business Cards show more $" at bounding box center [738, 409] width 1477 height 954
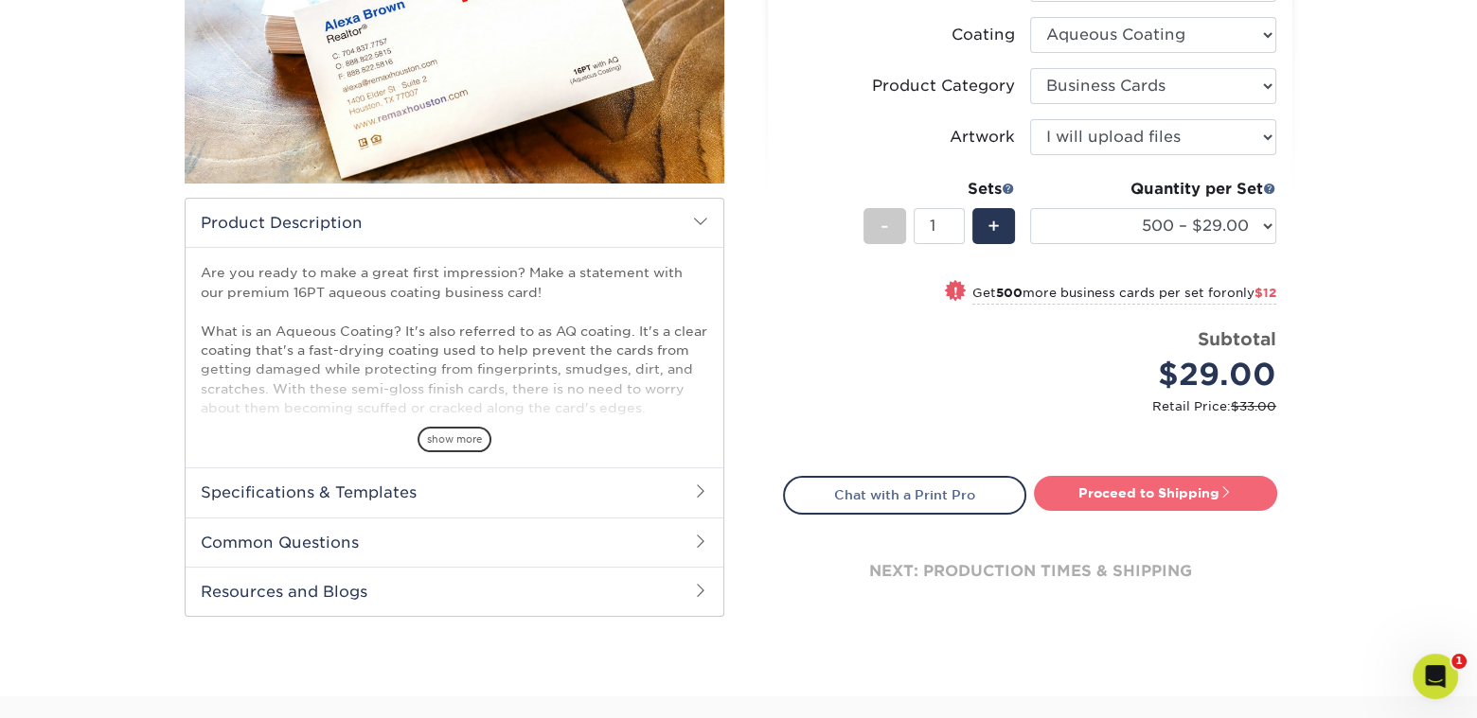
click at [1175, 491] on link "Proceed to Shipping" at bounding box center [1155, 493] width 243 height 34
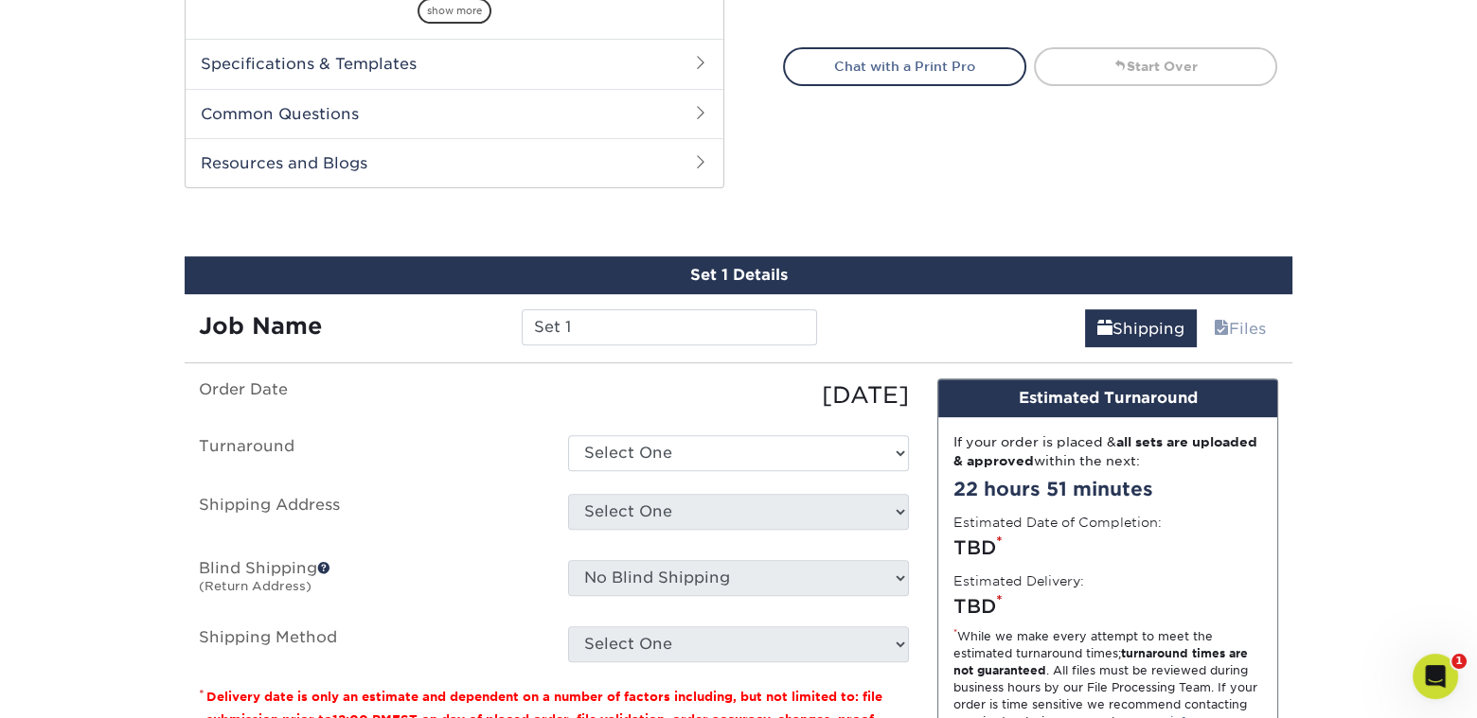
scroll to position [904, 0]
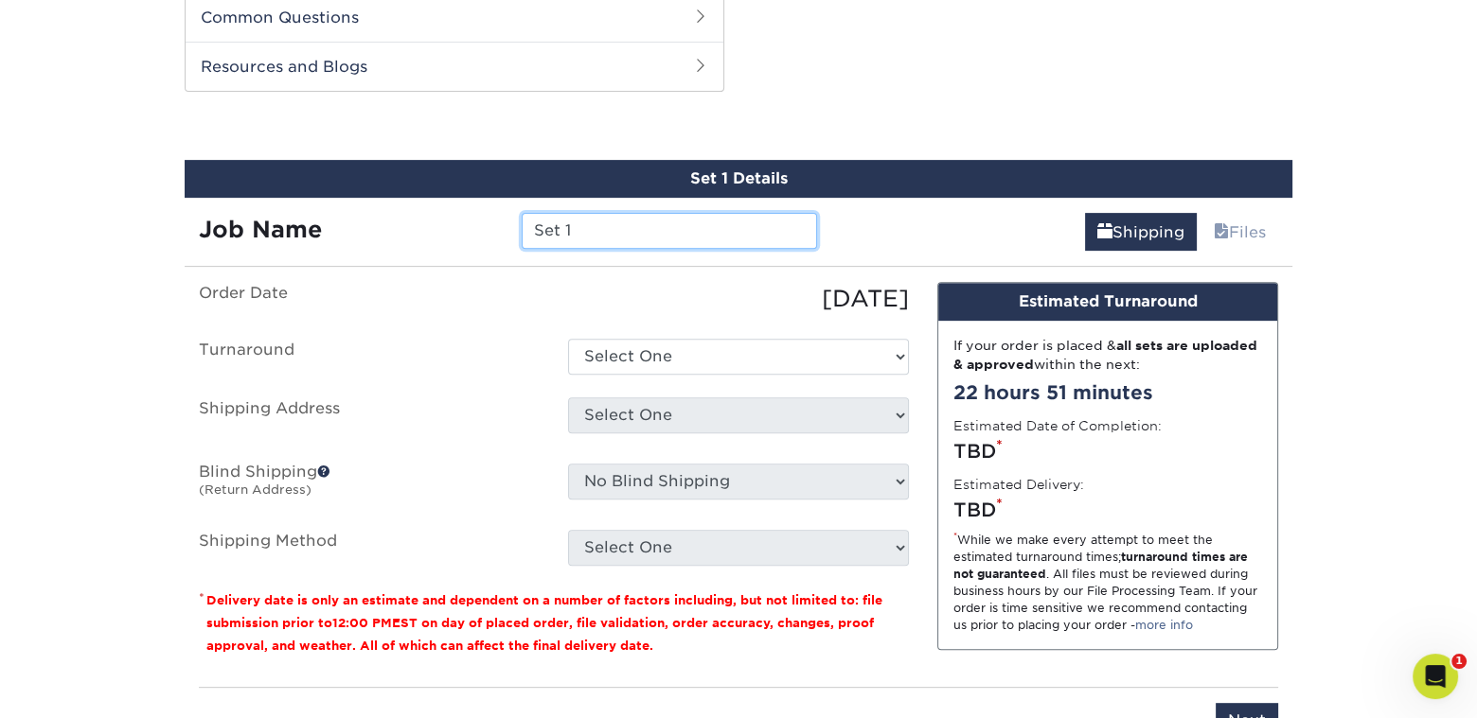
drag, startPoint x: 597, startPoint y: 231, endPoint x: 134, endPoint y: 141, distance: 471.5
click at [136, 141] on div "Products Business Cards Aqueous Coated Business Cards show more $" at bounding box center [738, 0] width 1477 height 1567
type input "UTICA ED"
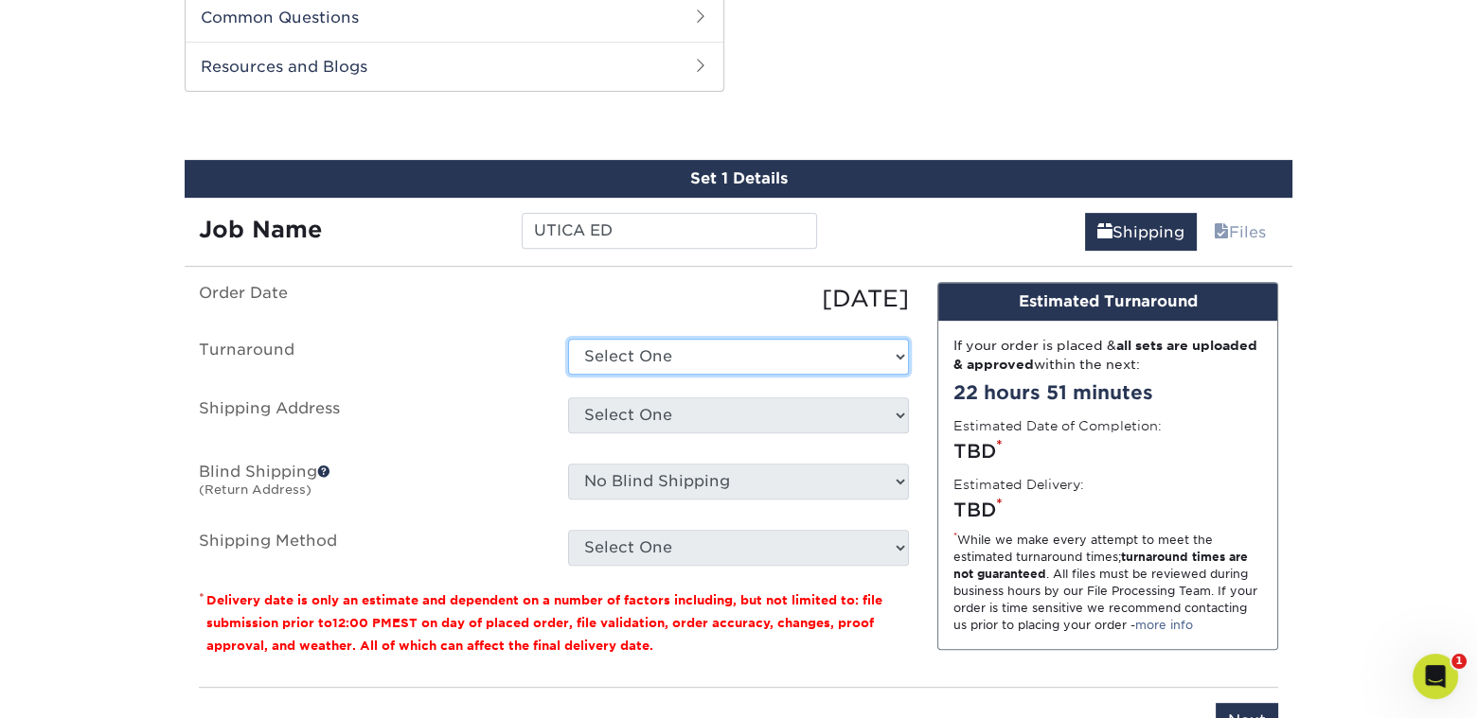
click at [803, 348] on select "Select One 2-4 Business Days 2 Day Next Business Day" at bounding box center [738, 357] width 341 height 36
select select "a65d58ac-f8cd-4e4d-94c7-8e0019b8805d"
click at [568, 339] on select "Select One 2-4 Business Days 2 Day Next Business Day" at bounding box center [738, 357] width 341 height 36
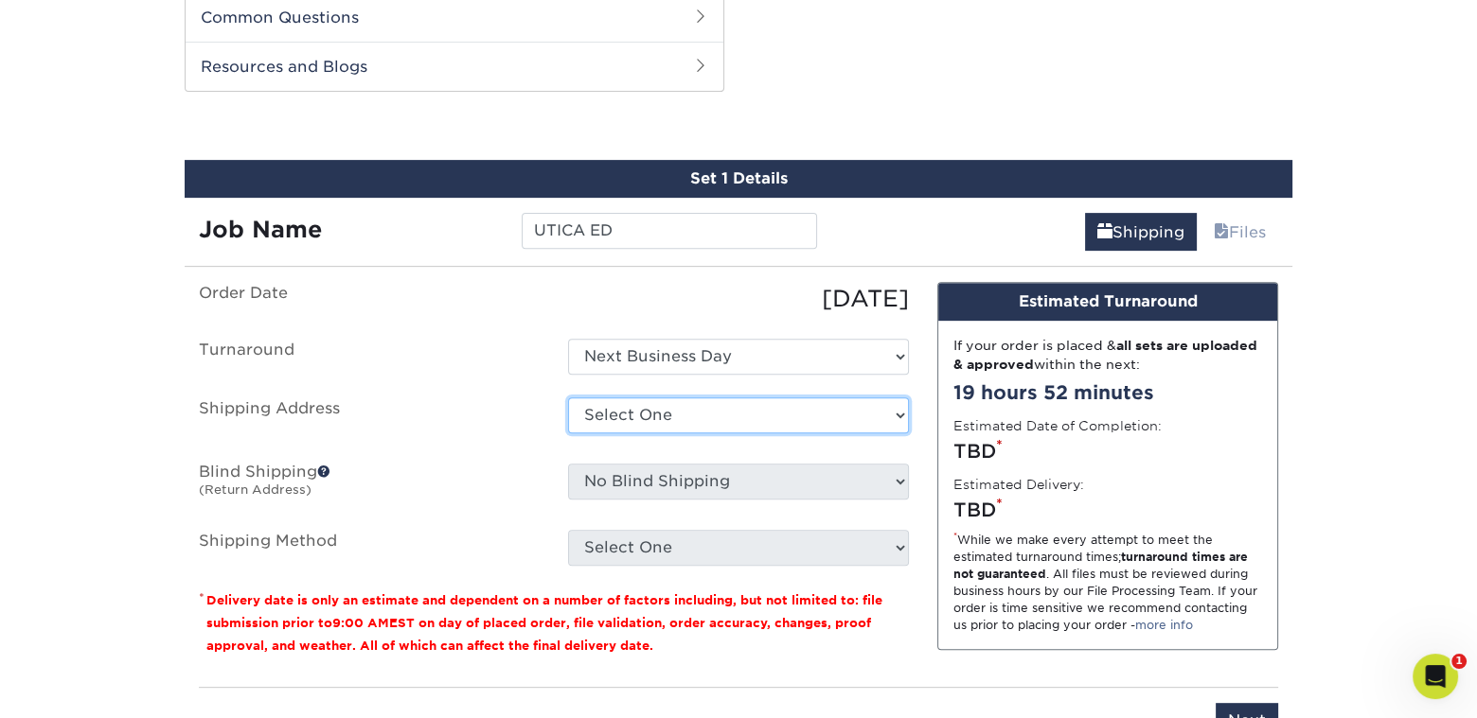
click at [841, 410] on select "Select One CJT Sign Shop + Add New Address" at bounding box center [738, 416] width 341 height 36
select select "40460"
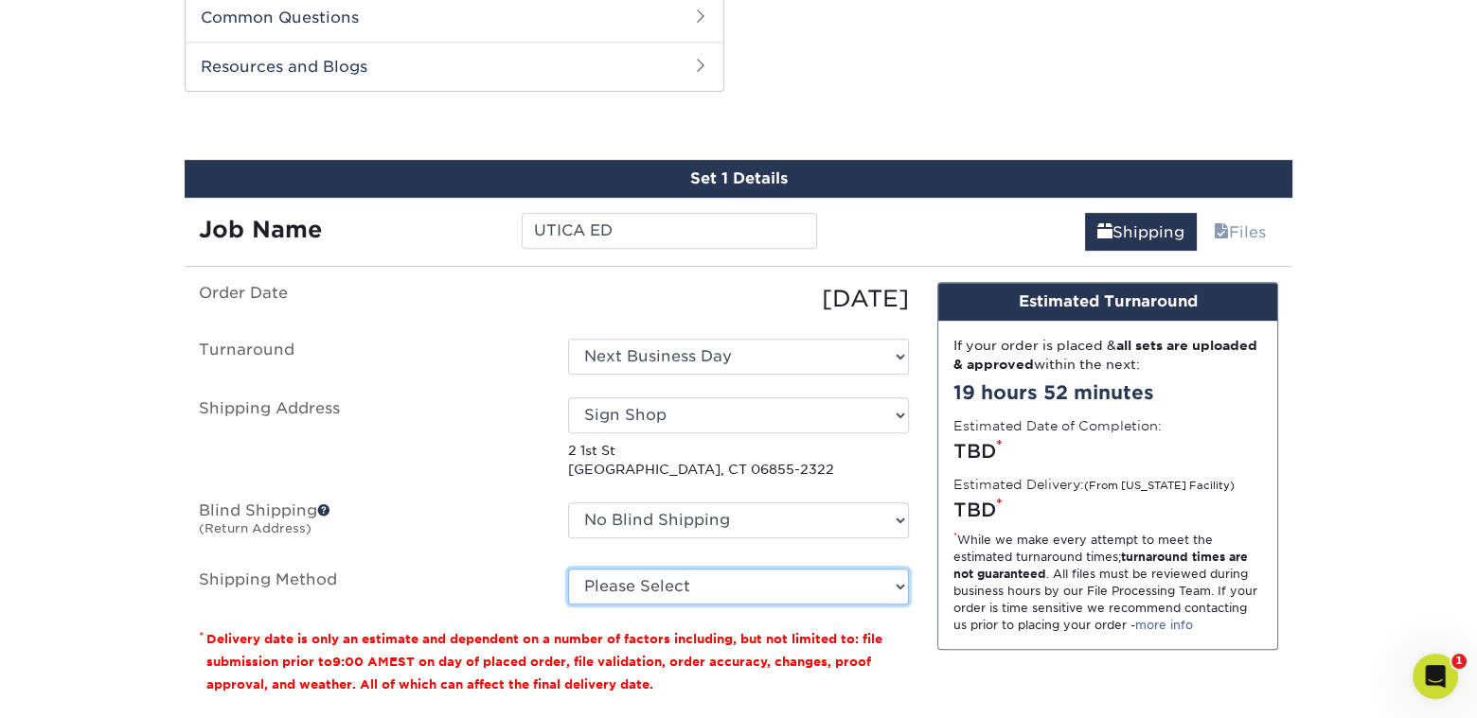
click at [762, 582] on select "Please Select Ground Shipping (+$8.96) 3 Day Shipping Service (+$15.34) 2 Day A…" at bounding box center [738, 587] width 341 height 36
select select "03"
click at [568, 569] on select "Please Select Ground Shipping (+$8.96) 3 Day Shipping Service (+$15.34) 2 Day A…" at bounding box center [738, 587] width 341 height 36
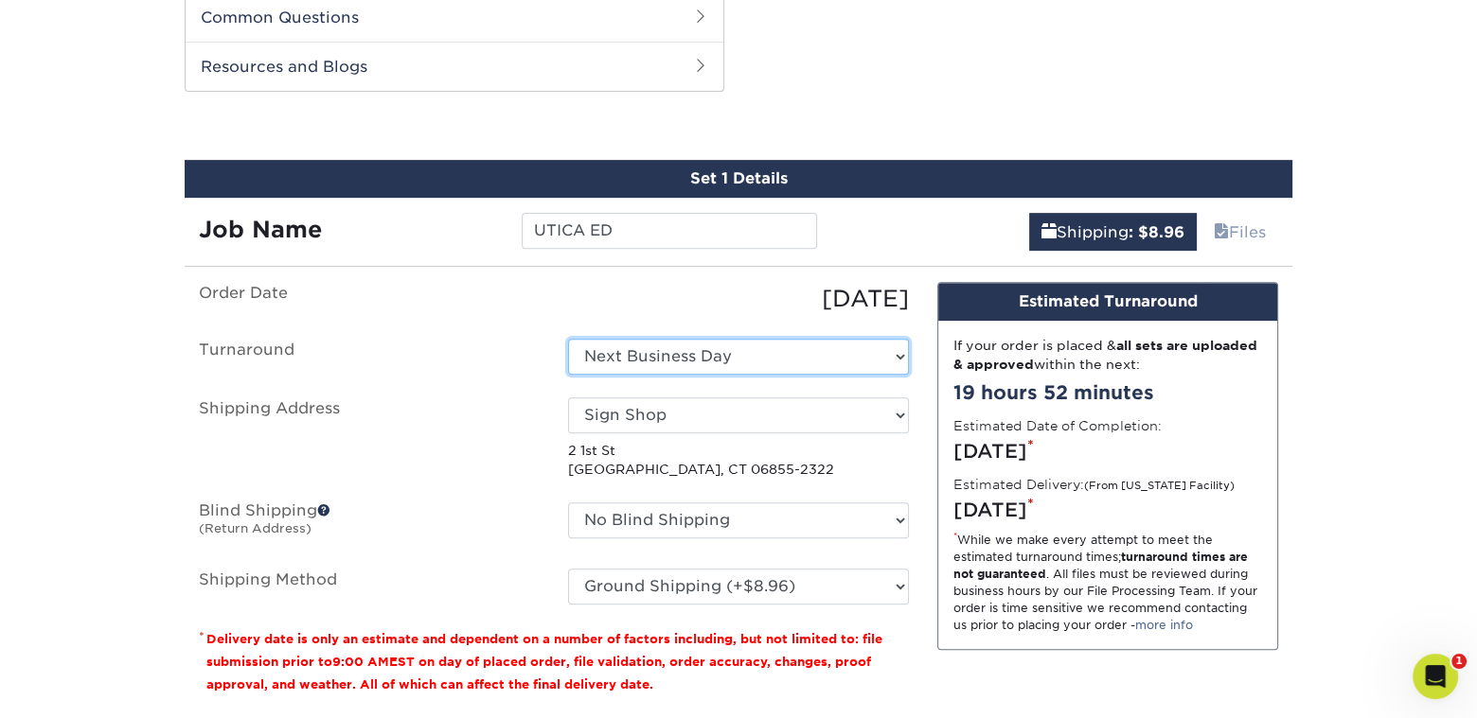
click at [870, 347] on select "Select One 2-4 Business Days 2 Day Next Business Day" at bounding box center [738, 357] width 341 height 36
select select "7d02ee15-f770-4e5a-a53b-55b89bfce1f8"
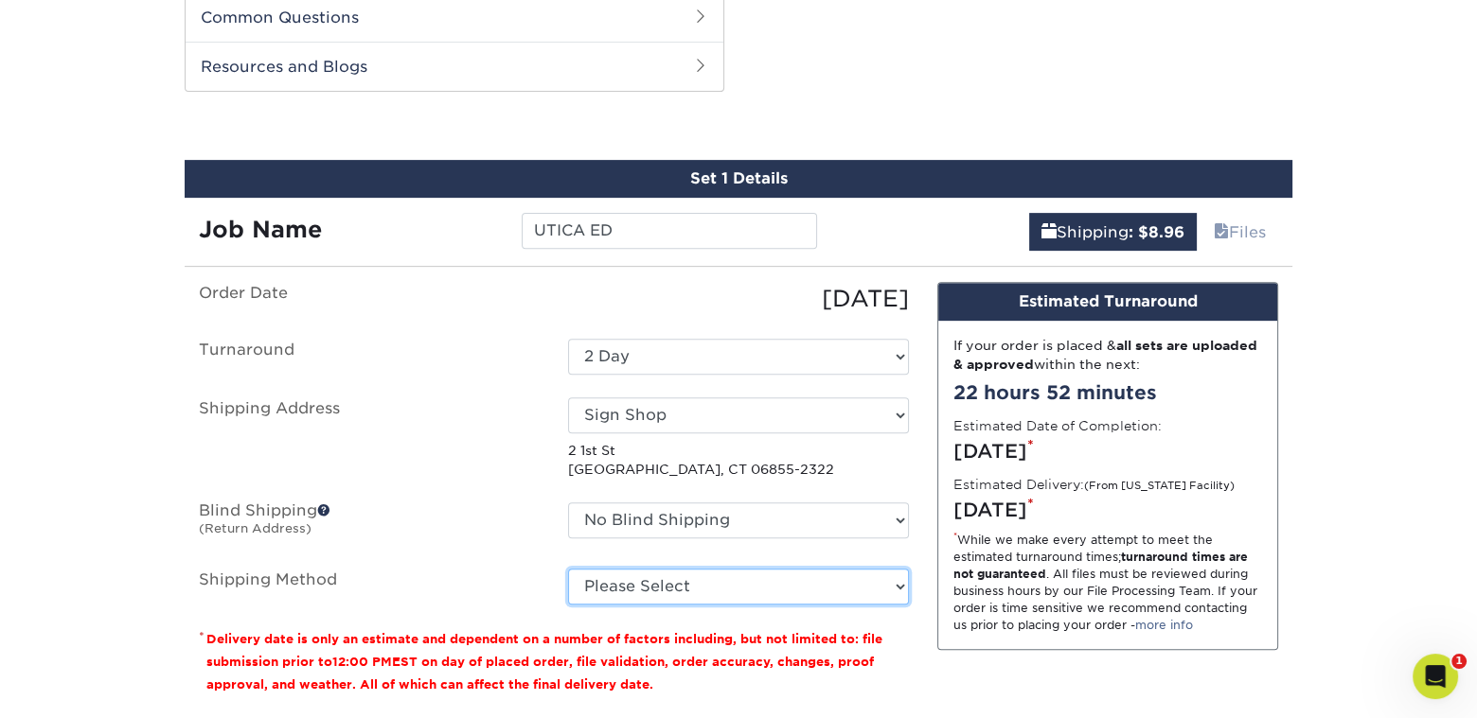
click at [775, 595] on select "Please Select Ground Shipping (+$8.96) 3 Day Shipping Service (+$15.34) 2 Day A…" at bounding box center [738, 587] width 341 height 36
select select "03"
click at [568, 569] on select "Please Select Ground Shipping (+$8.96) 3 Day Shipping Service (+$15.34) 2 Day A…" at bounding box center [738, 587] width 341 height 36
